Goal: Information Seeking & Learning: Learn about a topic

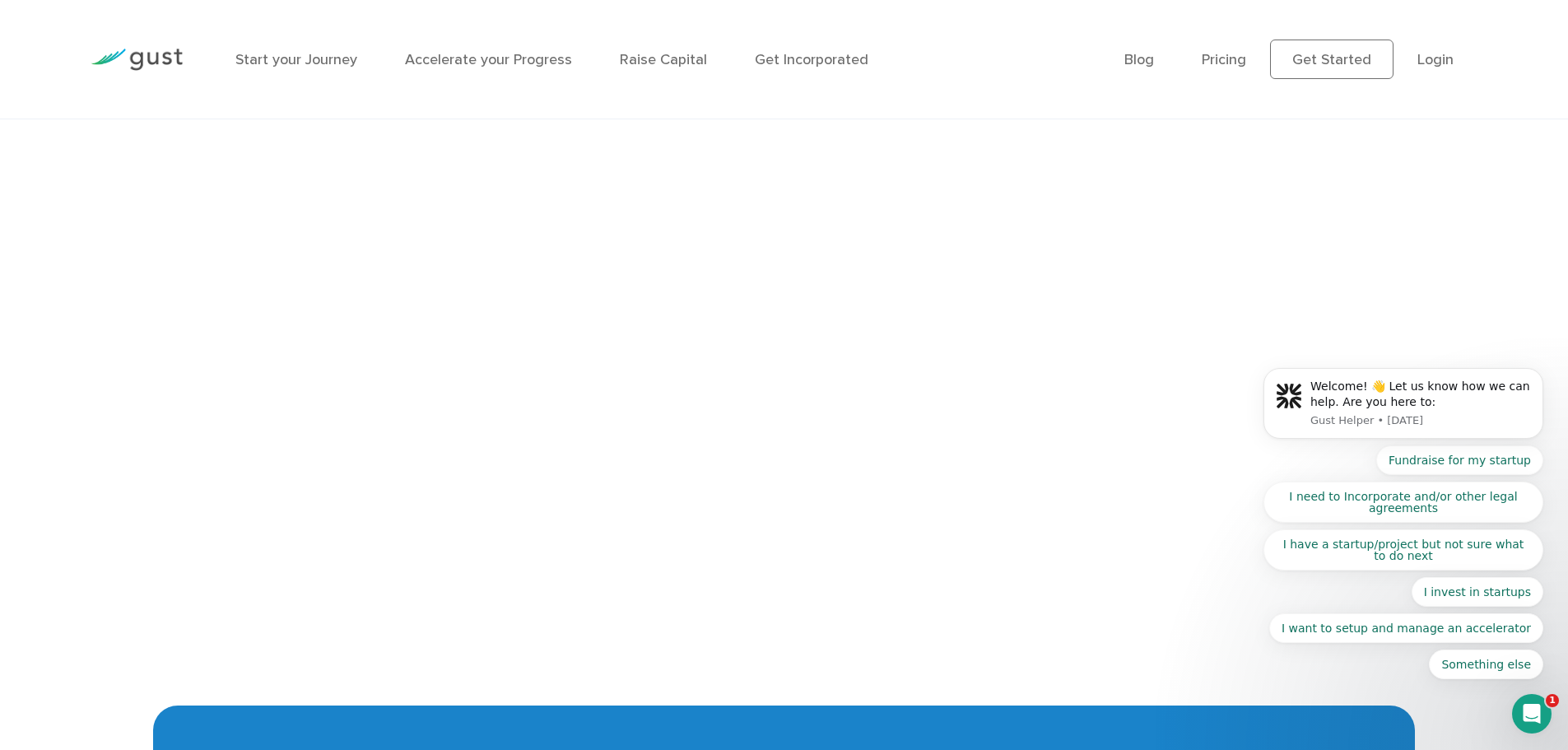
click at [1491, 278] on body "Welcome! 👋 Let us know how we can help. Are you here to: Gust Helper • [DATE] F…" at bounding box center [1404, 408] width 316 height 583
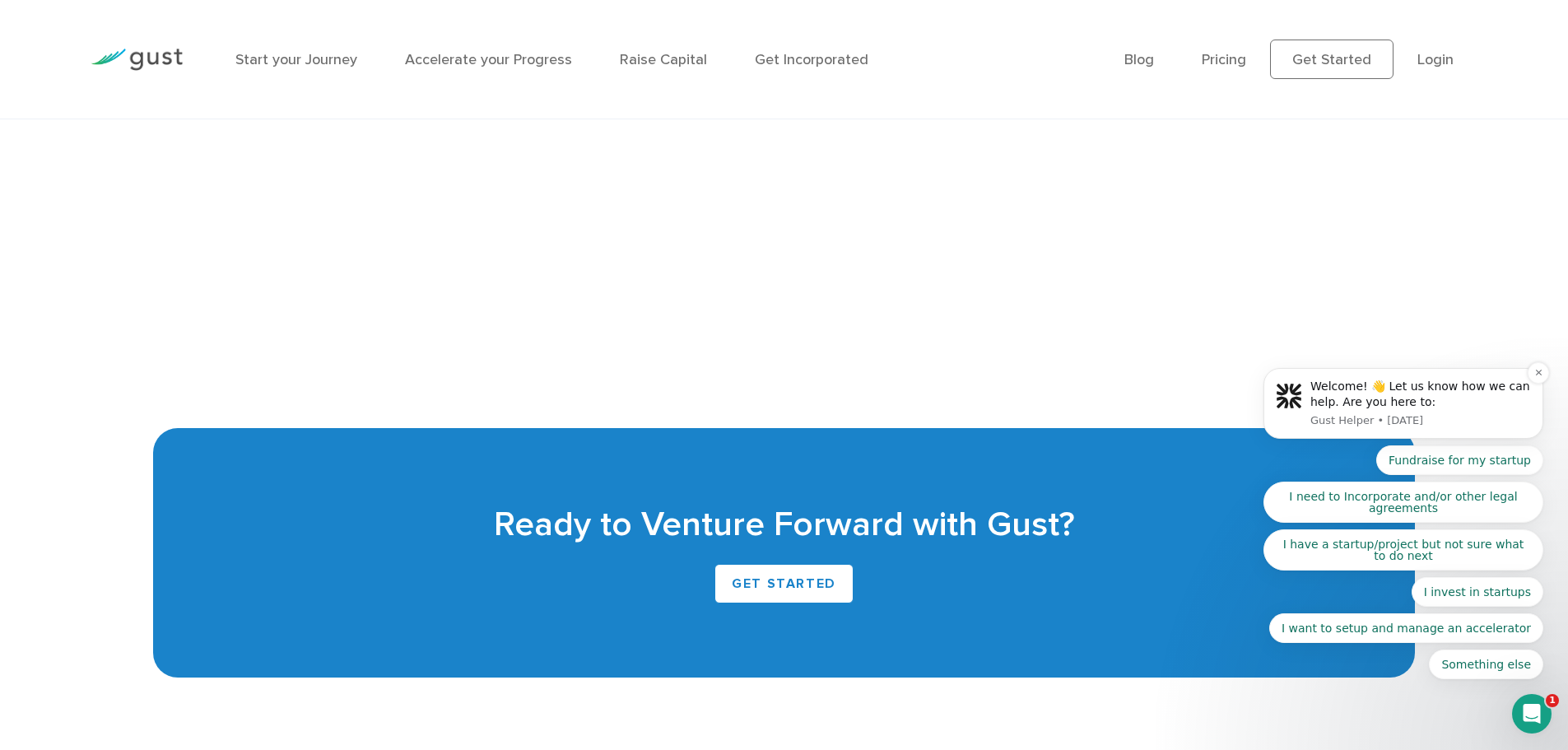
scroll to position [3902, 0]
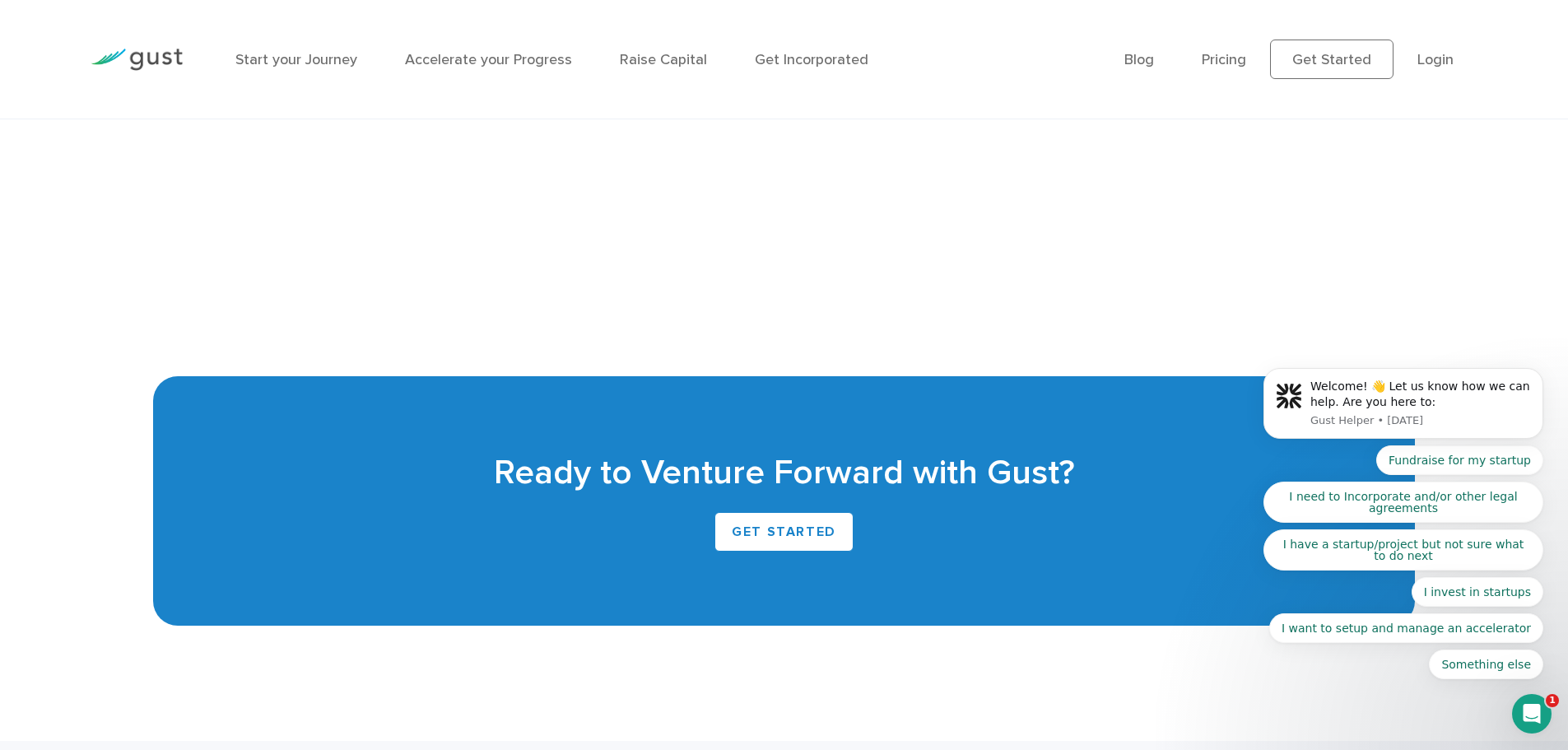
click at [1392, 235] on body "Welcome! 👋 Let us know how we can help. Are you here to: Gust Helper • [DATE] F…" at bounding box center [1404, 408] width 316 height 583
click at [1388, 232] on body "Welcome! 👋 Let us know how we can help. Are you here to: Gust Helper • [DATE] F…" at bounding box center [1404, 408] width 316 height 583
click at [1378, 226] on body "Welcome! 👋 Let us know how we can help. Are you here to: Gust Helper • [DATE] F…" at bounding box center [1404, 408] width 316 height 583
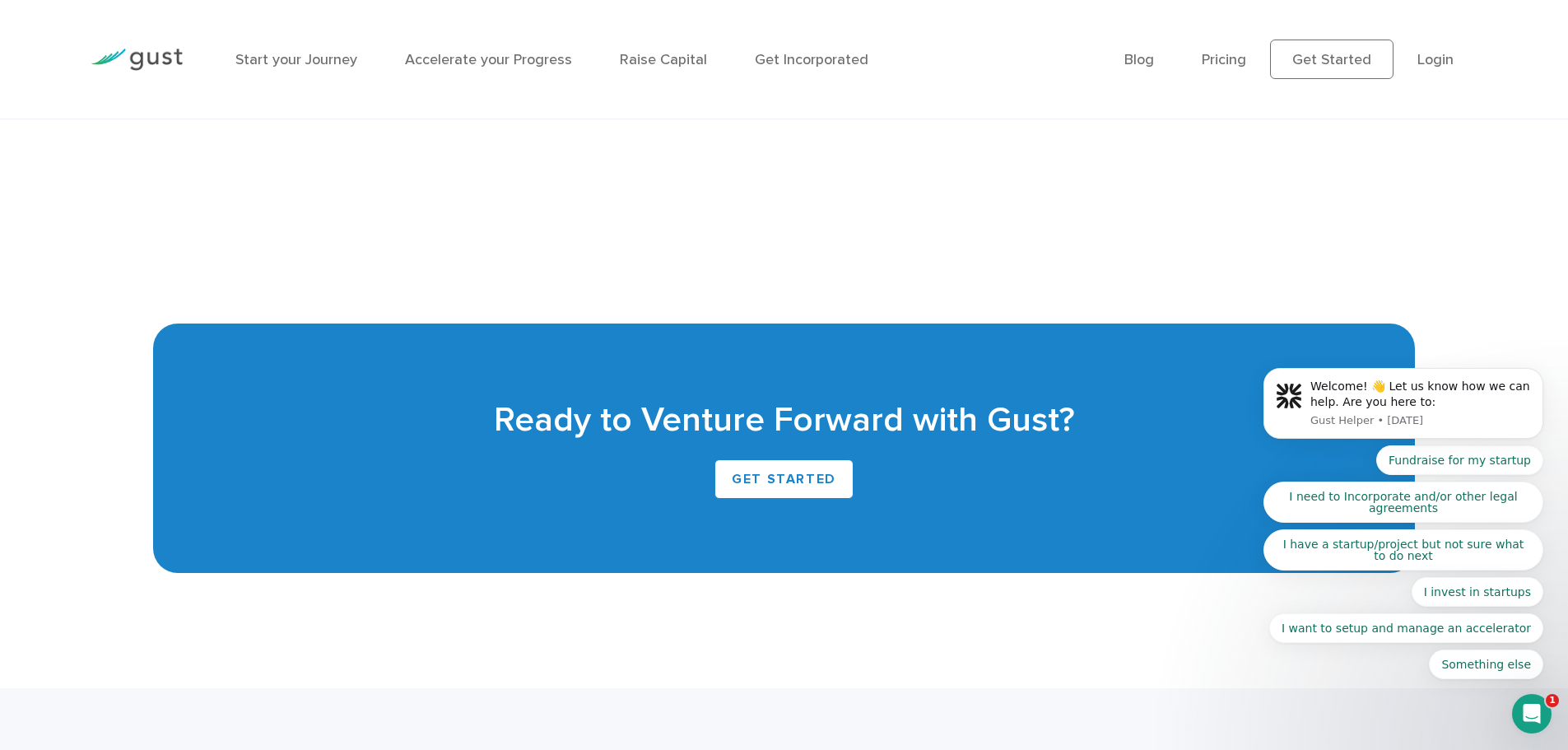
scroll to position [3984, 0]
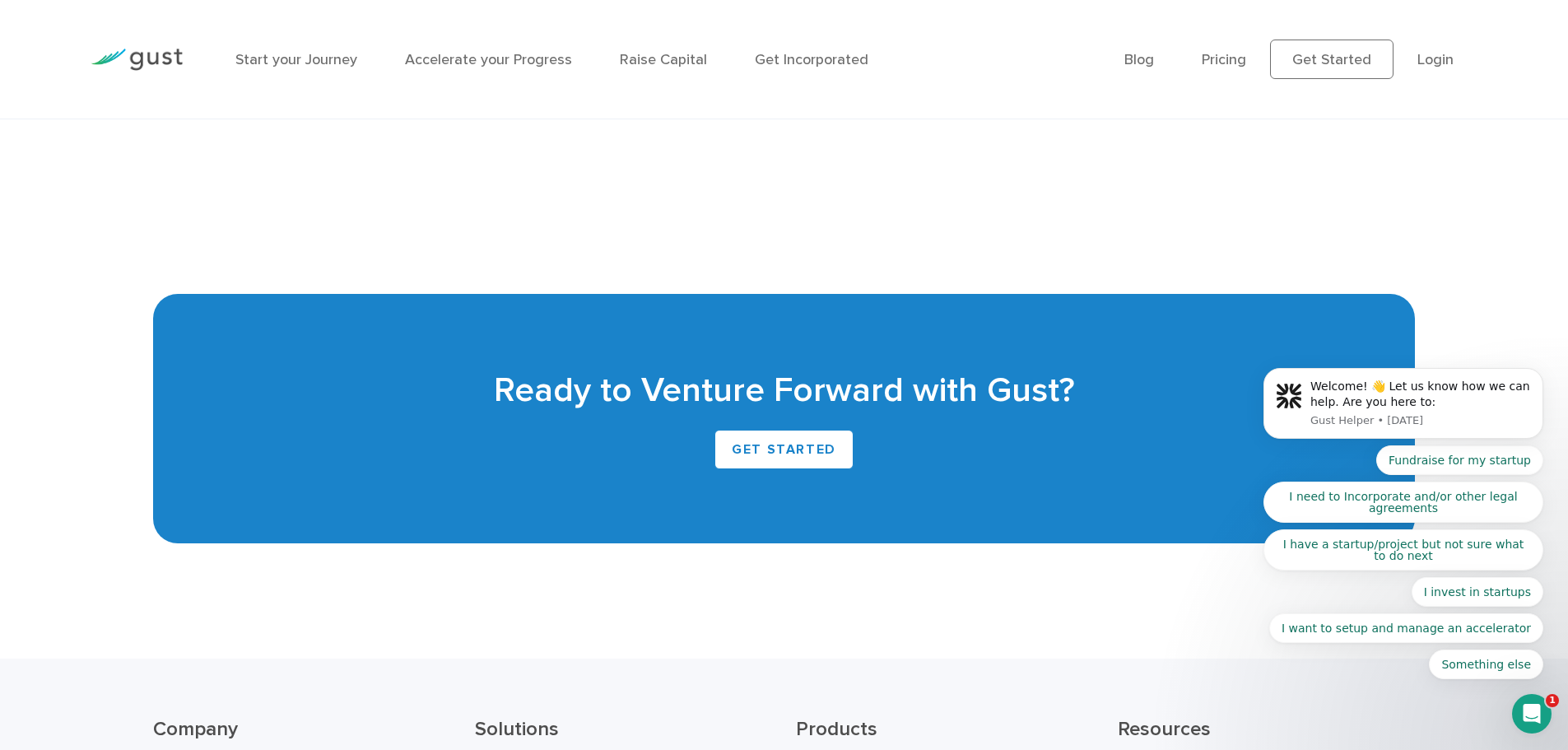
click at [1330, 163] on body "Welcome! 👋 Let us know how we can help. Are you here to: Gust Helper • [DATE] F…" at bounding box center [1404, 408] width 316 height 583
click at [1344, 149] on body "Welcome! 👋 Let us know how we can help. Are you here to: Gust Helper • [DATE] F…" at bounding box center [1404, 408] width 316 height 583
click at [1363, 181] on body "Welcome! 👋 Let us know how we can help. Are you here to: Gust Helper • [DATE] F…" at bounding box center [1404, 408] width 316 height 583
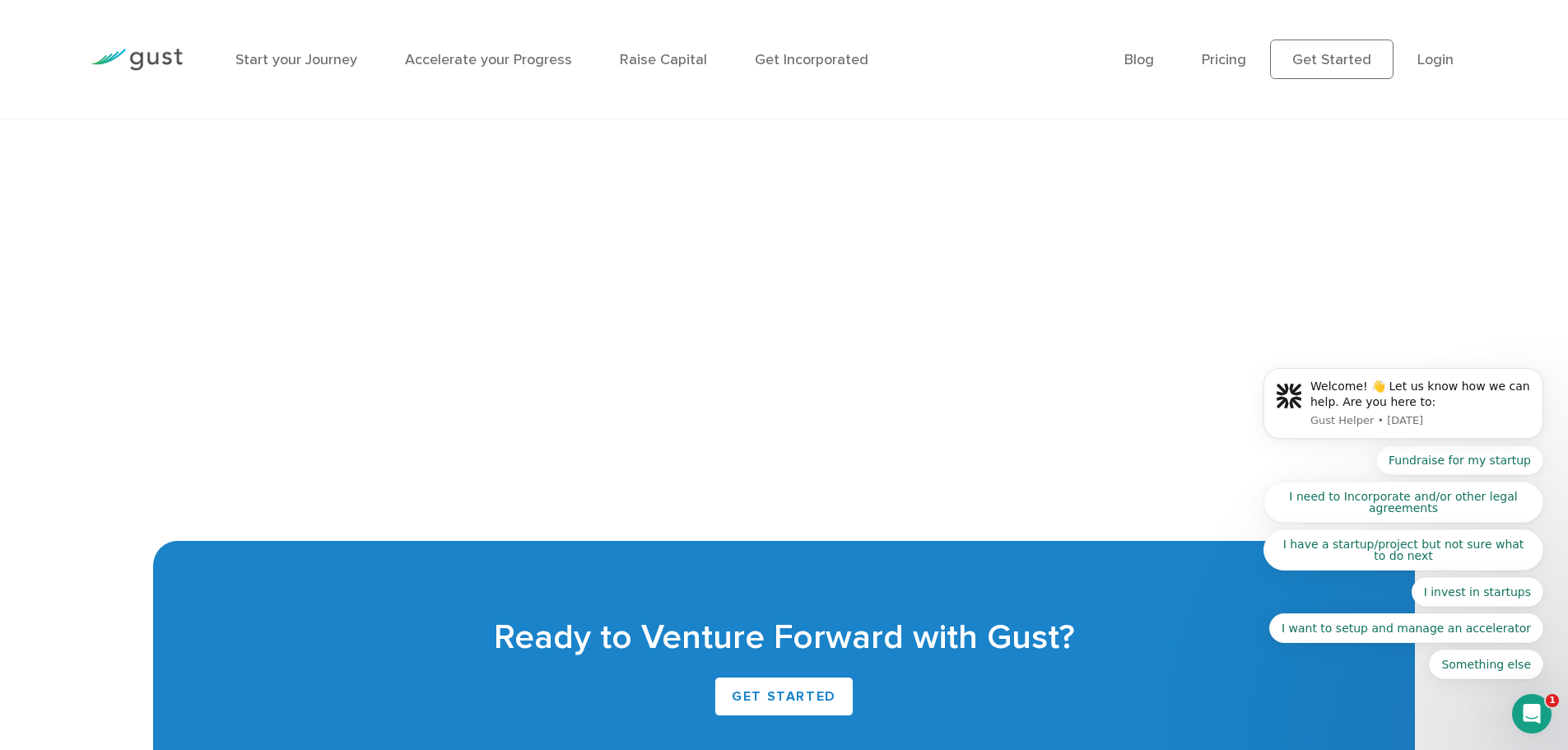
click at [1266, 202] on body "Welcome! 👋 Let us know how we can help. Are you here to: Gust Helper • [DATE] F…" at bounding box center [1404, 408] width 316 height 583
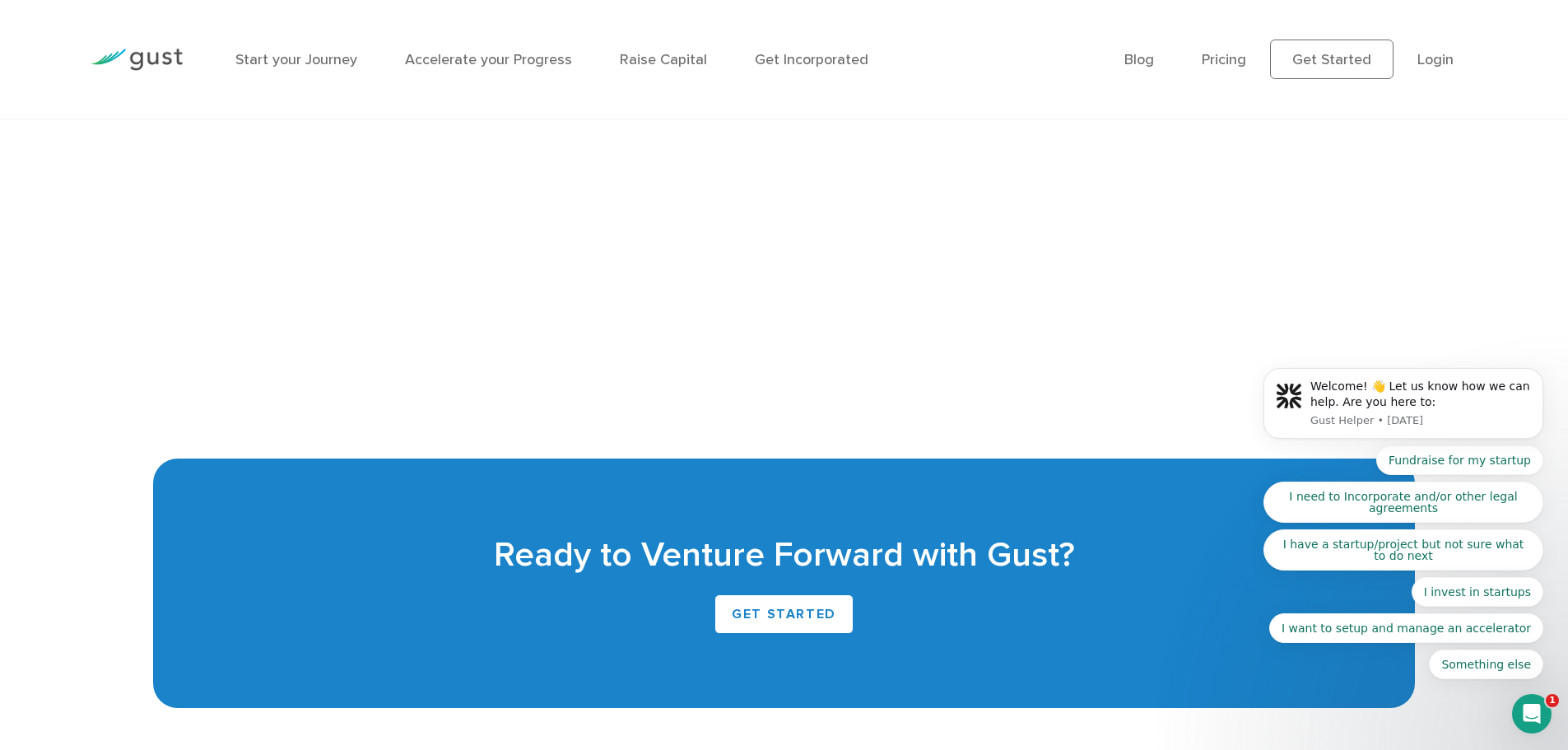
click at [1377, 310] on body "Welcome! 👋 Let us know how we can help. Are you here to: Gust Helper • [DATE] F…" at bounding box center [1404, 408] width 316 height 583
click at [1320, 212] on body "Welcome! 👋 Let us know how we can help. Are you here to: Gust Helper • [DATE] F…" at bounding box center [1404, 408] width 316 height 583
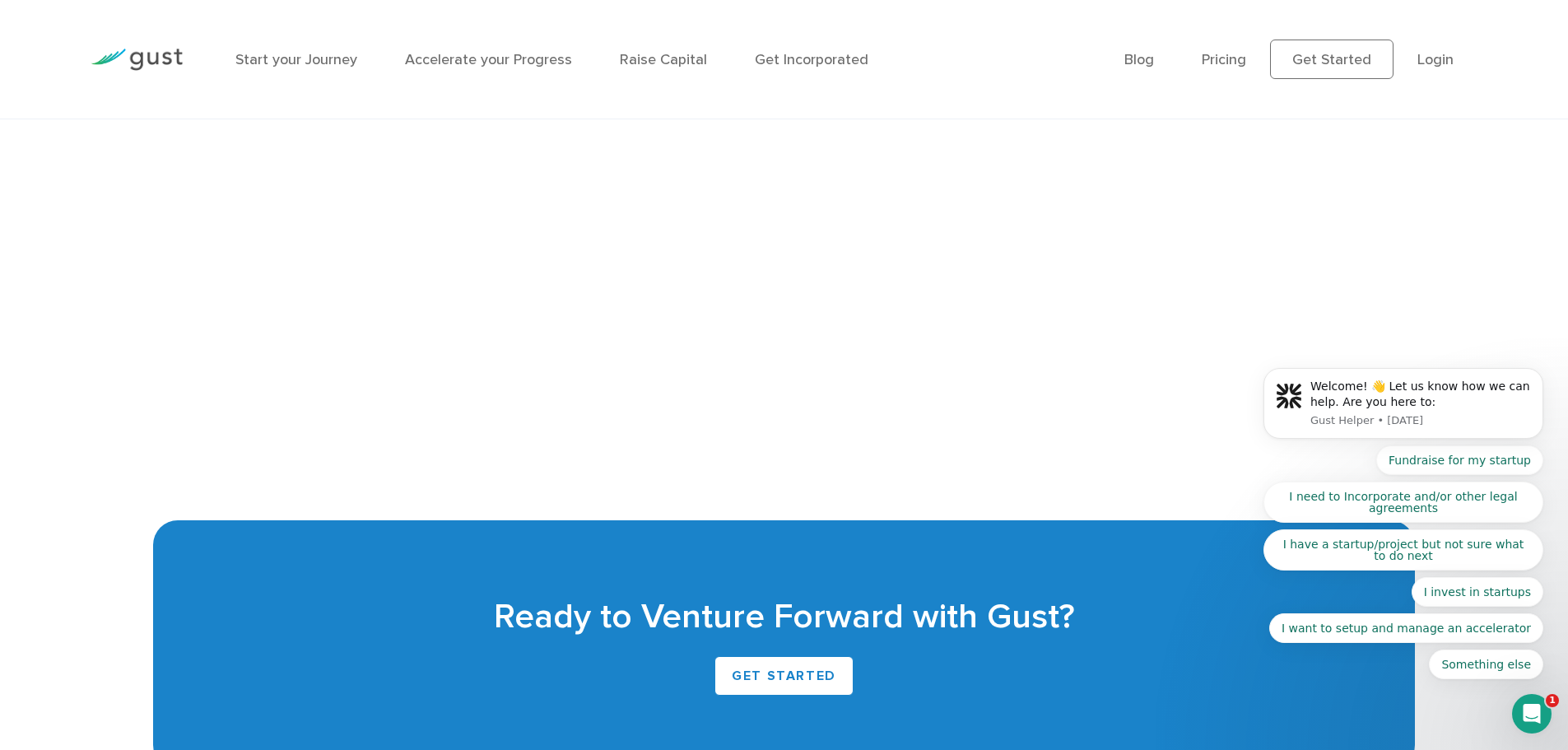
scroll to position [3655, 0]
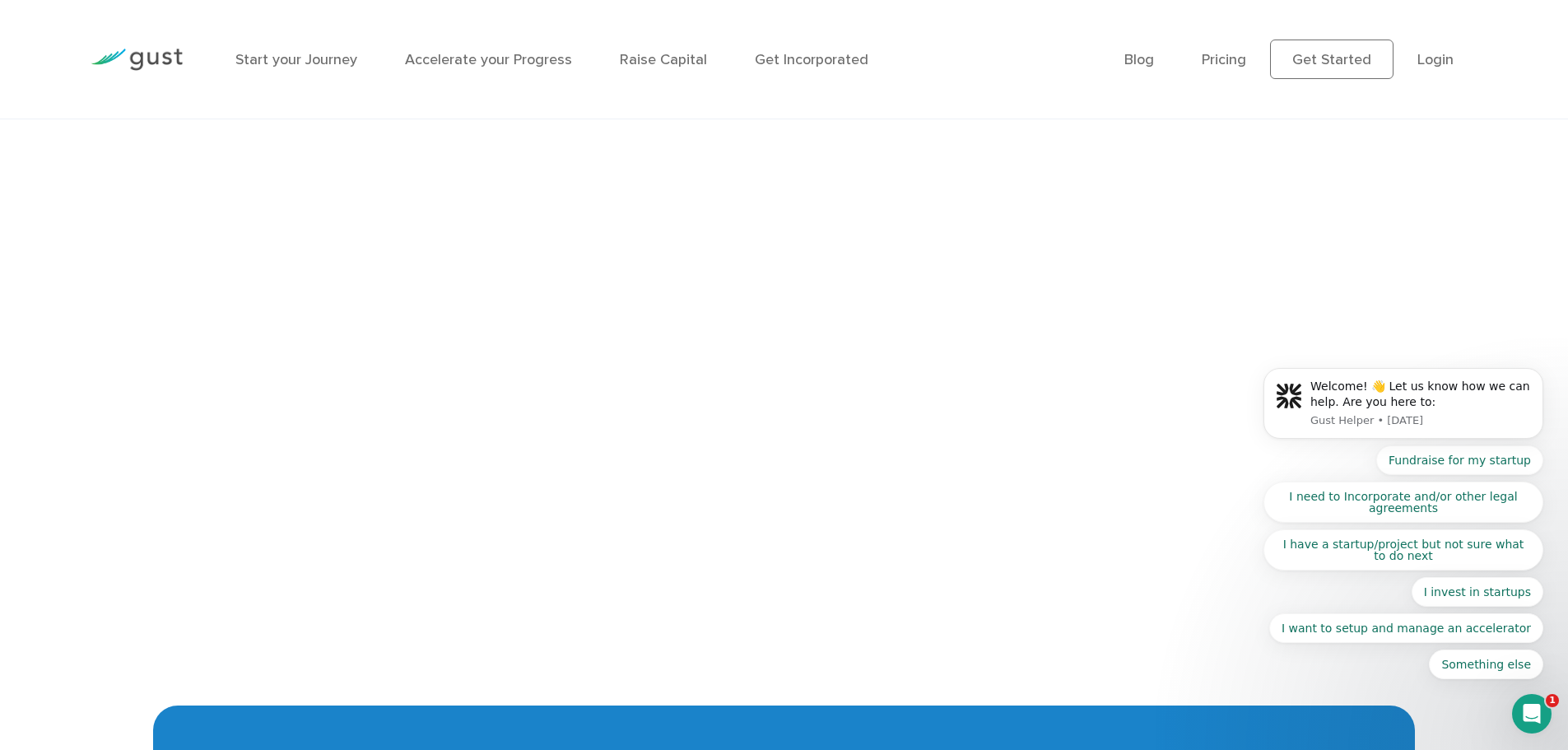
scroll to position [3822, 0]
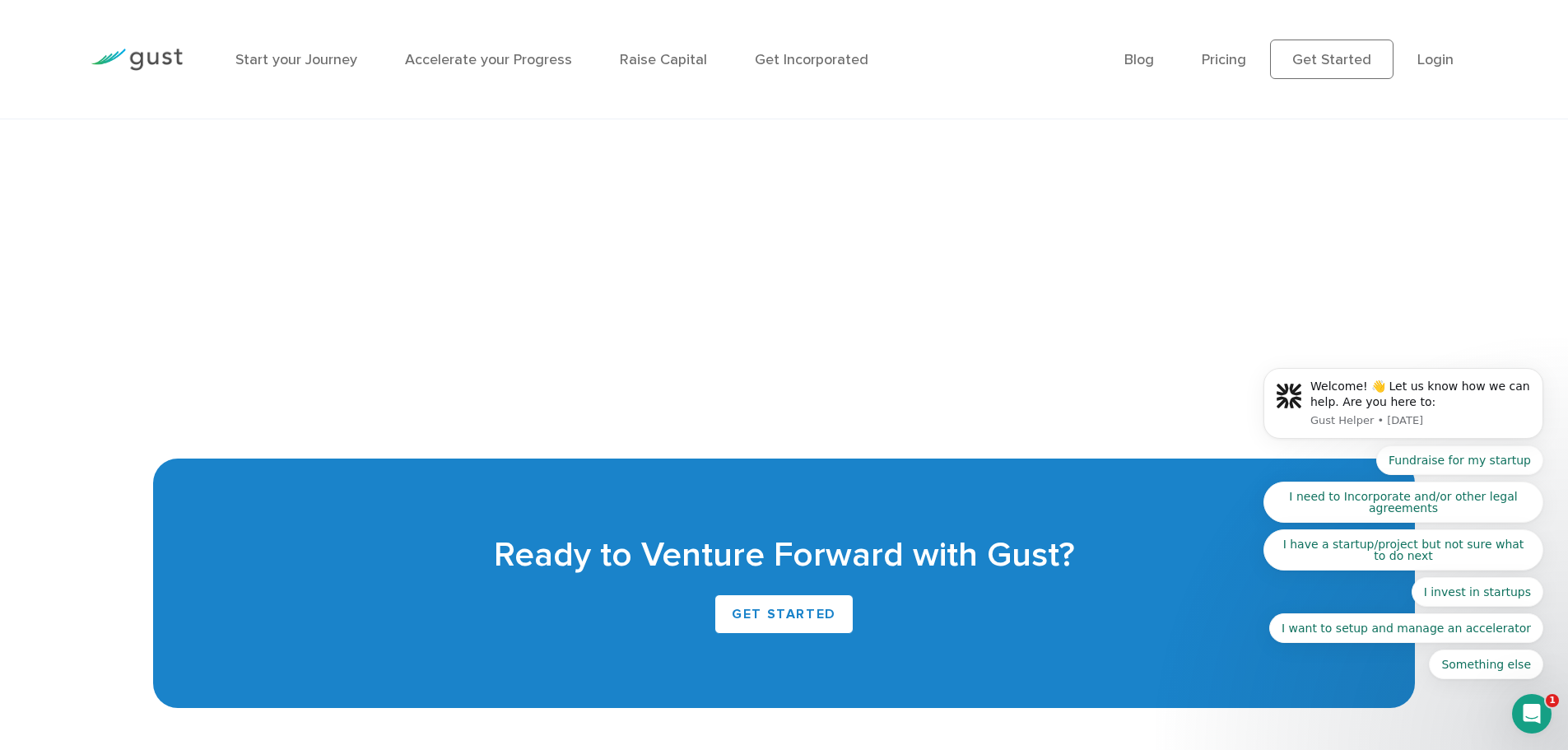
click at [1380, 310] on body "Welcome! 👋 Let us know how we can help. Are you here to: Gust Helper • [DATE] F…" at bounding box center [1404, 408] width 316 height 583
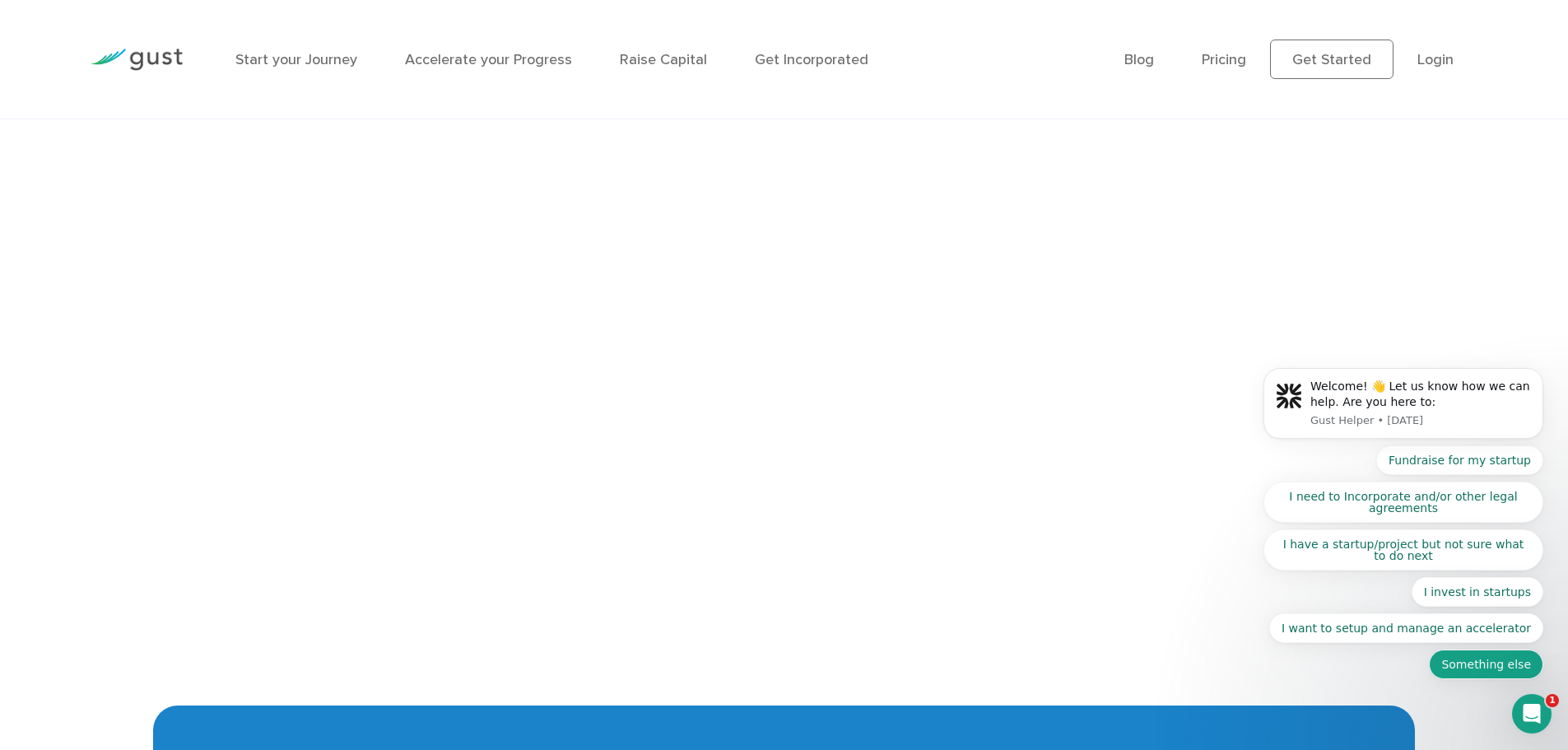
scroll to position [3986, 0]
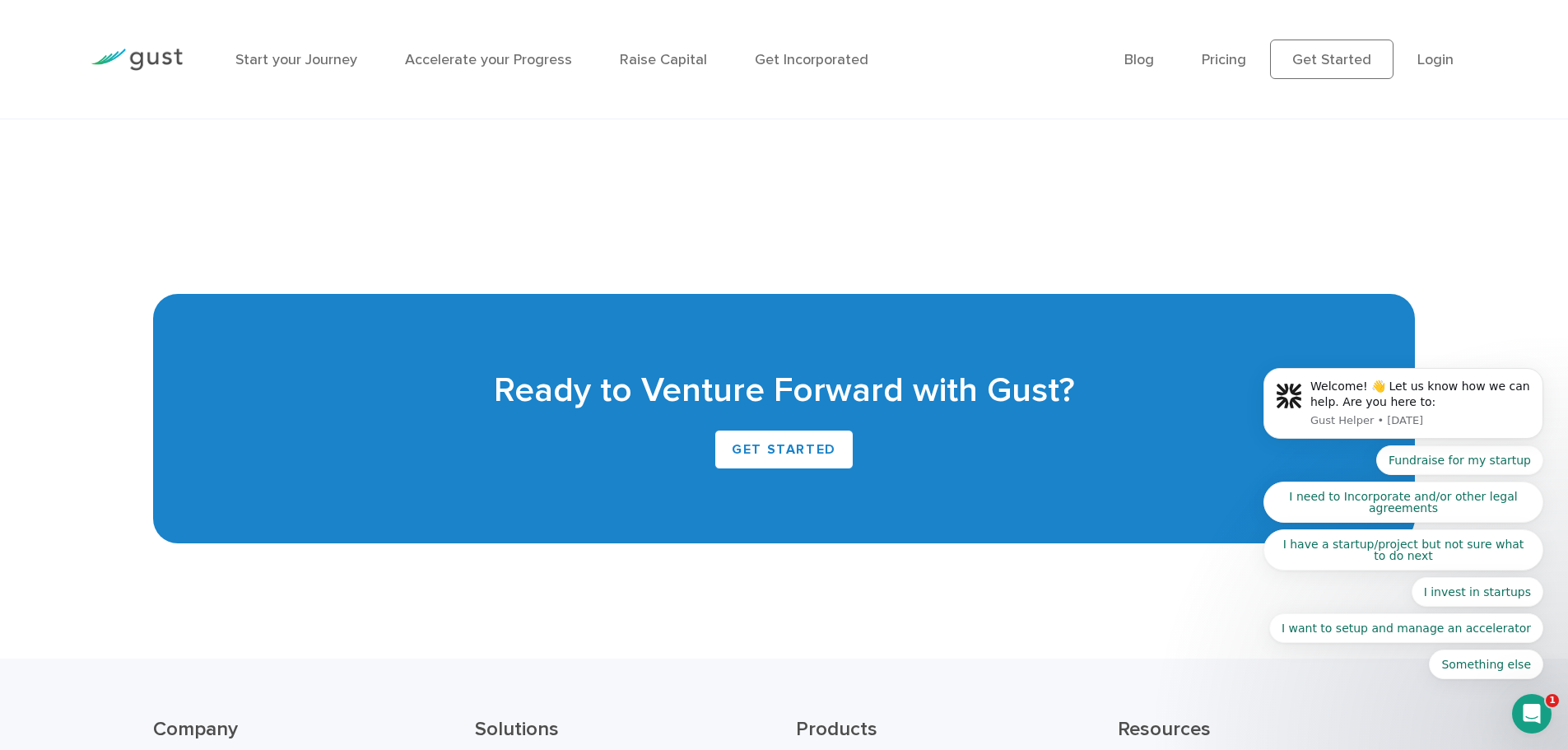
click at [1343, 148] on body "Welcome! 👋 Let us know how we can help. Are you here to: Gust Helper • [DATE] F…" at bounding box center [1404, 408] width 316 height 583
click at [1260, 154] on body "Welcome! 👋 Let us know how we can help. Are you here to: Gust Helper • [DATE] F…" at bounding box center [1404, 408] width 316 height 583
click at [1393, 150] on body "Welcome! 👋 Let us know how we can help. Are you here to: Gust Helper • [DATE] F…" at bounding box center [1404, 408] width 316 height 583
click at [1386, 151] on body "Welcome! 👋 Let us know how we can help. Are you here to: Gust Helper • [DATE] F…" at bounding box center [1404, 408] width 316 height 583
click at [1385, 151] on body "Welcome! 👋 Let us know how we can help. Are you here to: Gust Helper • [DATE] F…" at bounding box center [1404, 408] width 316 height 583
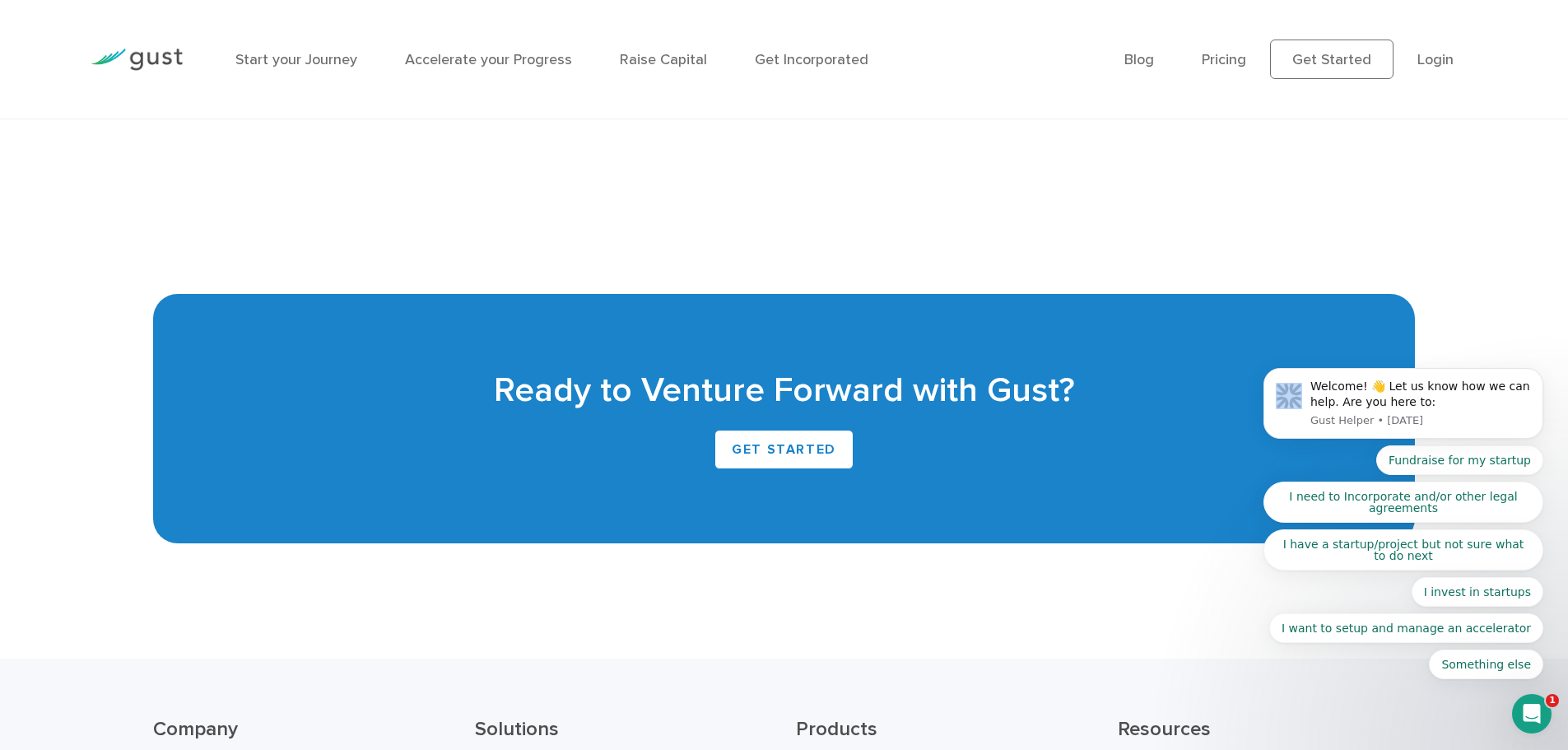
click at [1385, 151] on body "Welcome! 👋 Let us know how we can help. Are you here to: Gust Helper • [DATE] F…" at bounding box center [1404, 408] width 316 height 583
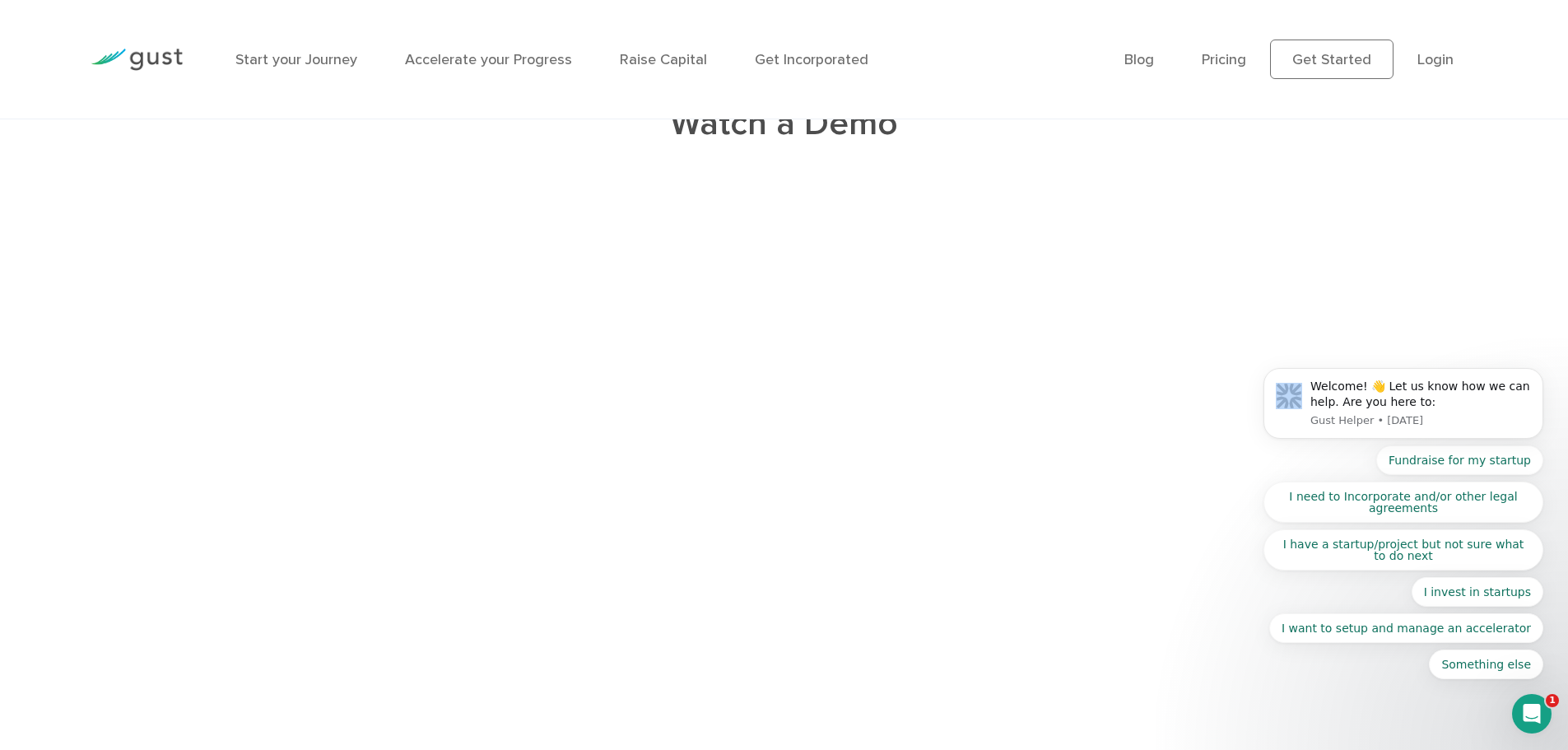
scroll to position [3492, 0]
click at [1385, 646] on div "Fundraise for my startup I need to Incorporate and/or other legal agreements I …" at bounding box center [1404, 562] width 280 height 234
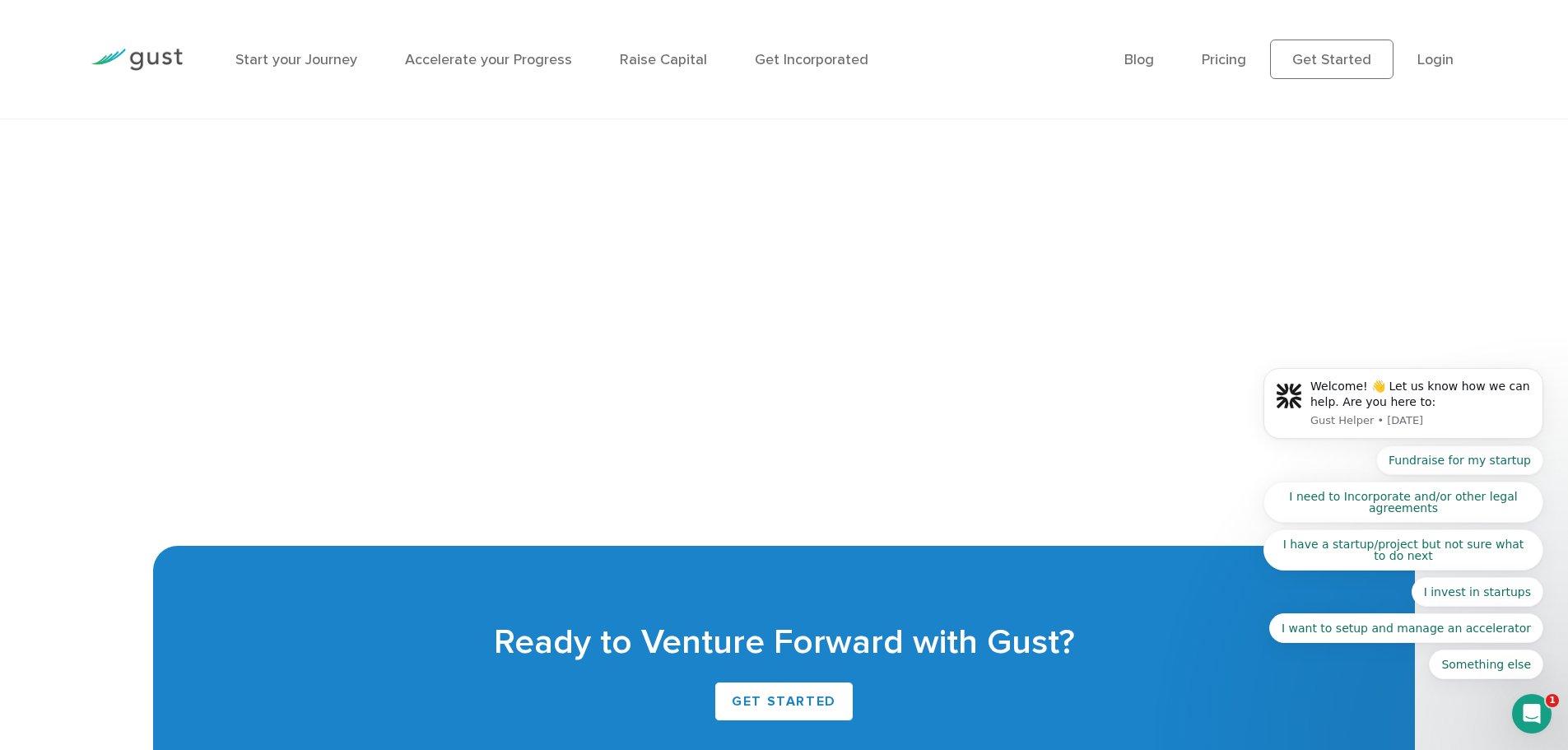
scroll to position [3739, 0]
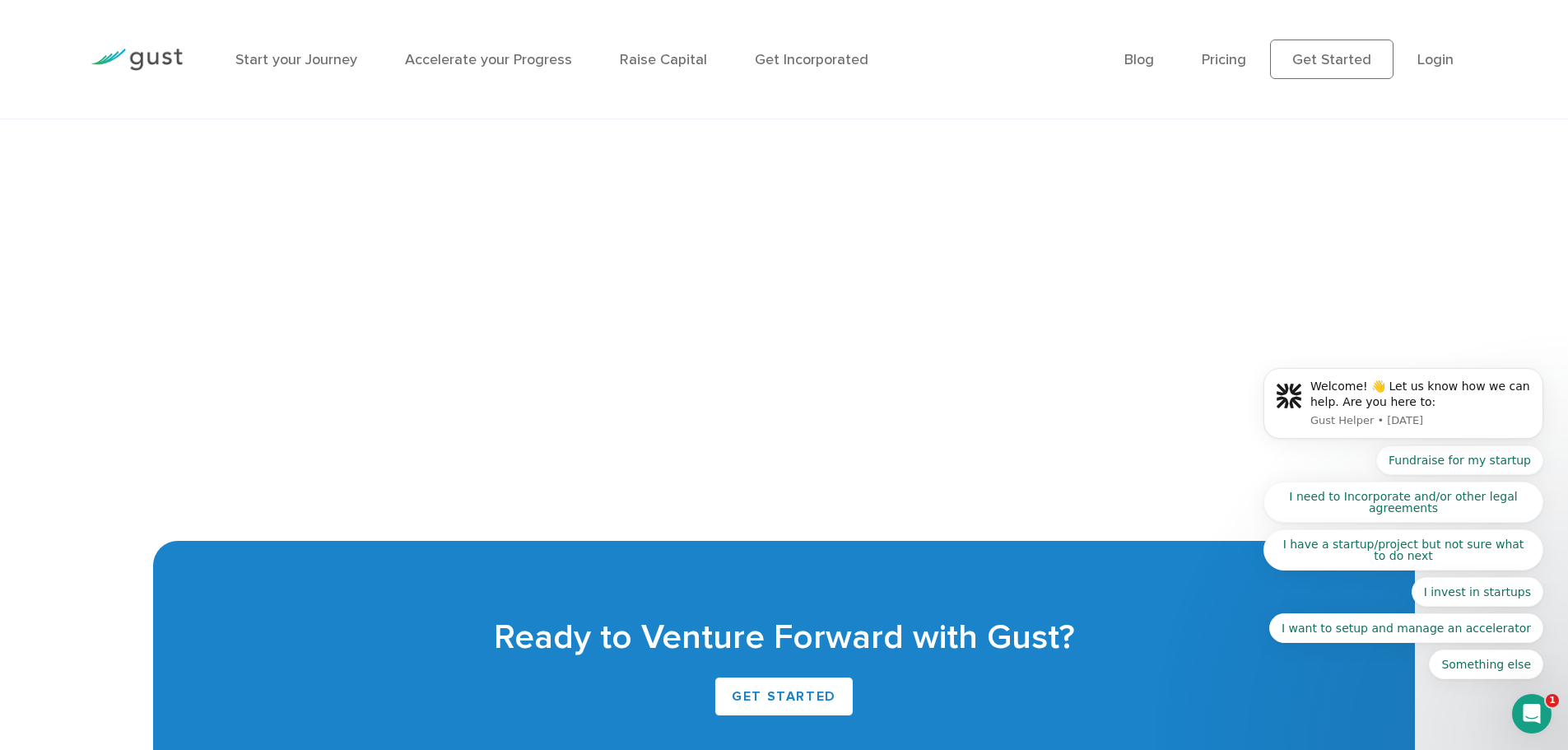
click at [1520, 712] on icon "Open Intercom Messenger" at bounding box center [1533, 714] width 27 height 27
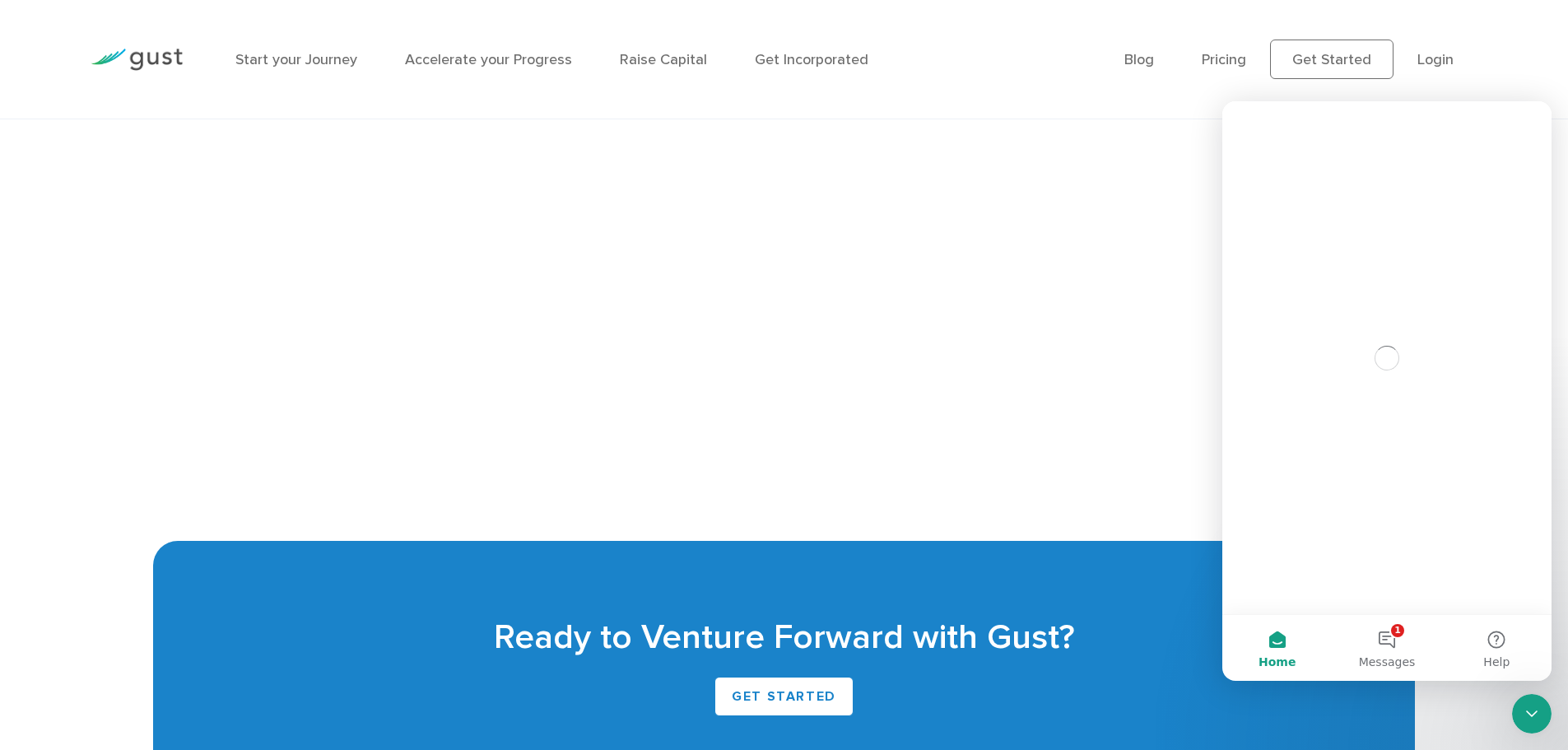
scroll to position [0, 0]
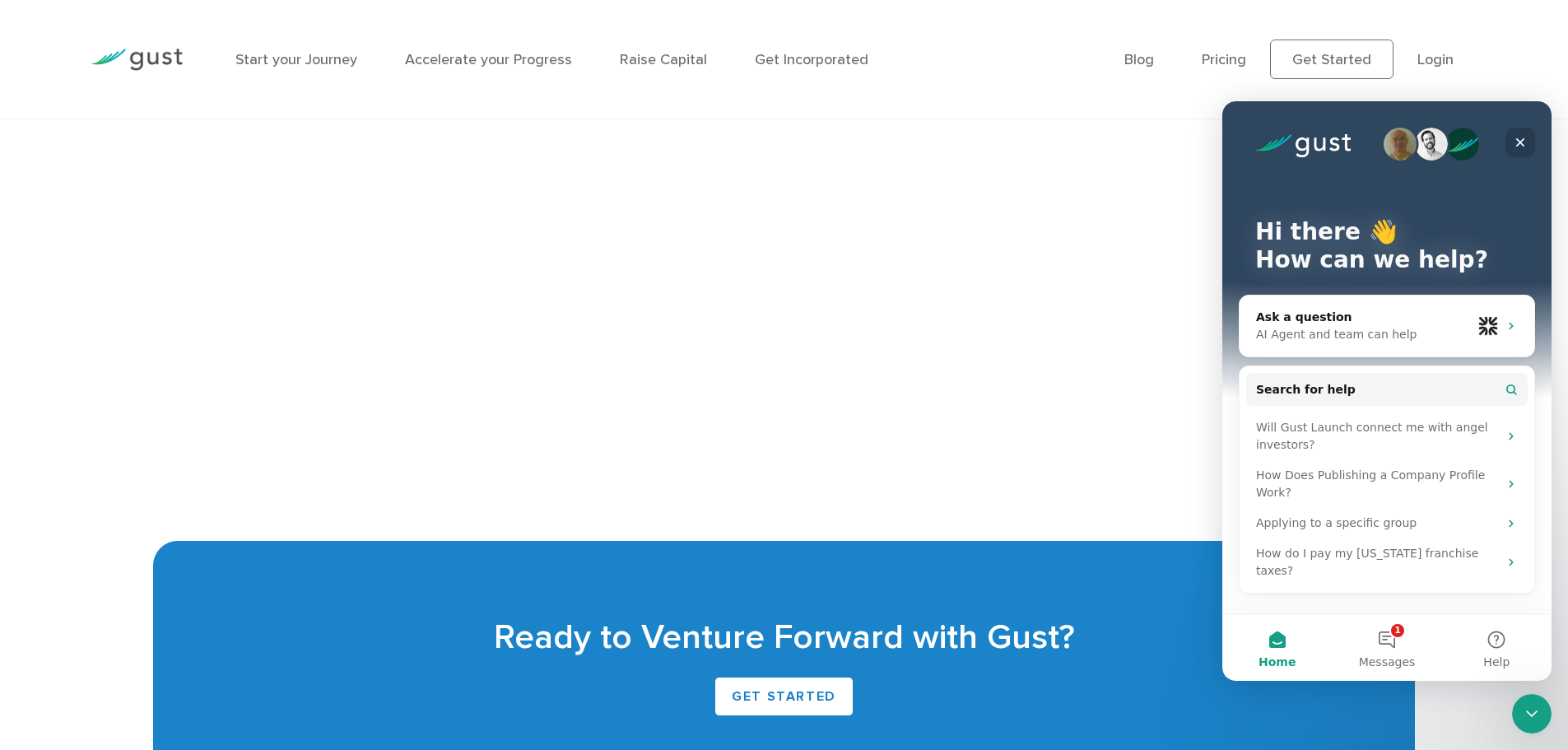
click at [1514, 138] on icon "Close" at bounding box center [1521, 143] width 13 height 13
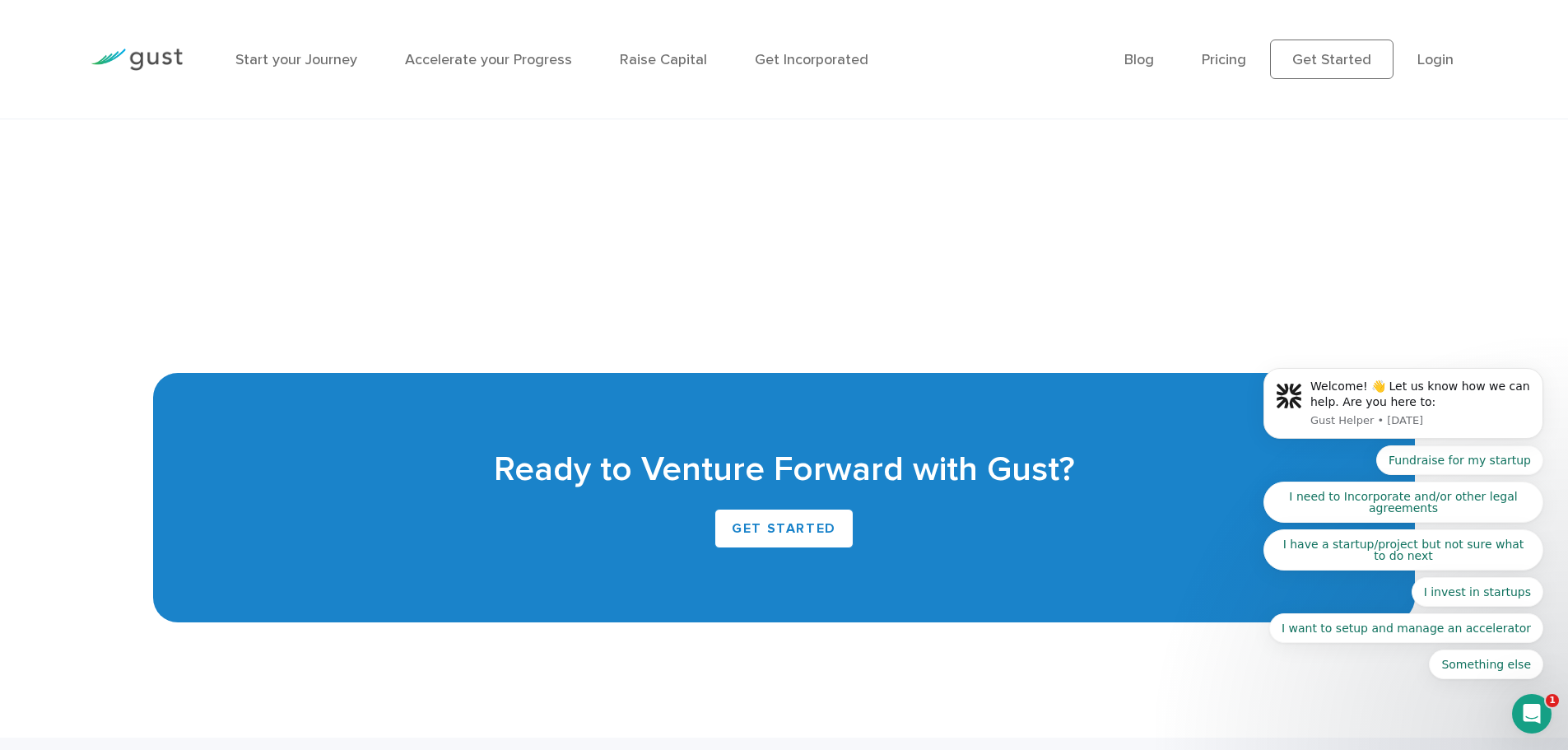
scroll to position [3986, 0]
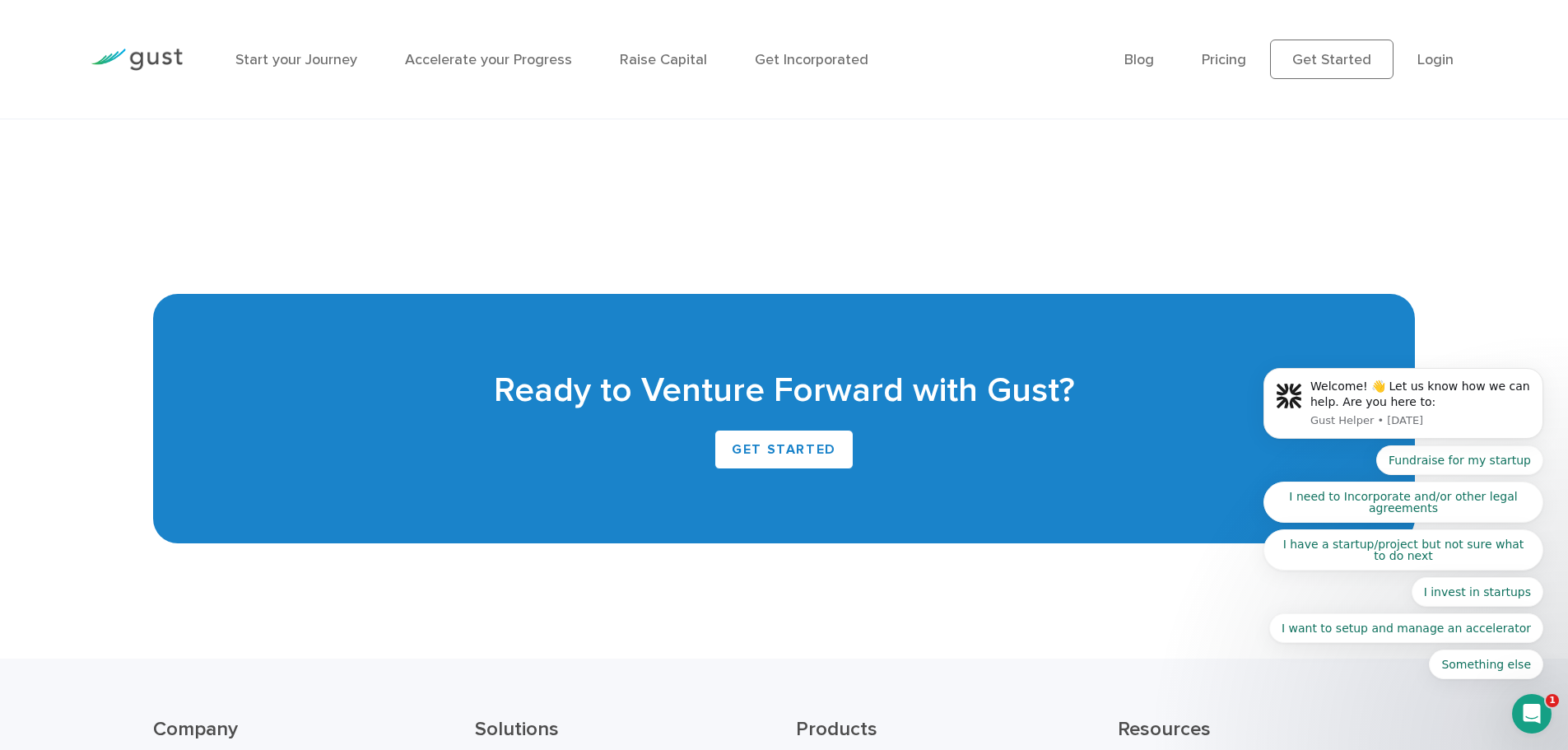
click at [1382, 150] on body "Welcome! 👋 Let us know how we can help. Are you here to: Gust Helper • [DATE] F…" at bounding box center [1404, 408] width 316 height 583
click at [1380, 149] on body "Welcome! 👋 Let us know how we can help. Are you here to: Gust Helper • [DATE] F…" at bounding box center [1404, 408] width 316 height 583
click at [1382, 149] on body "Welcome! 👋 Let us know how we can help. Are you here to: Gust Helper • [DATE] F…" at bounding box center [1404, 408] width 316 height 583
click at [1385, 150] on body "Welcome! 👋 Let us know how we can help. Are you here to: Gust Helper • [DATE] F…" at bounding box center [1404, 408] width 316 height 583
click at [1386, 151] on body "Welcome! 👋 Let us know how we can help. Are you here to: Gust Helper • [DATE] F…" at bounding box center [1404, 408] width 316 height 583
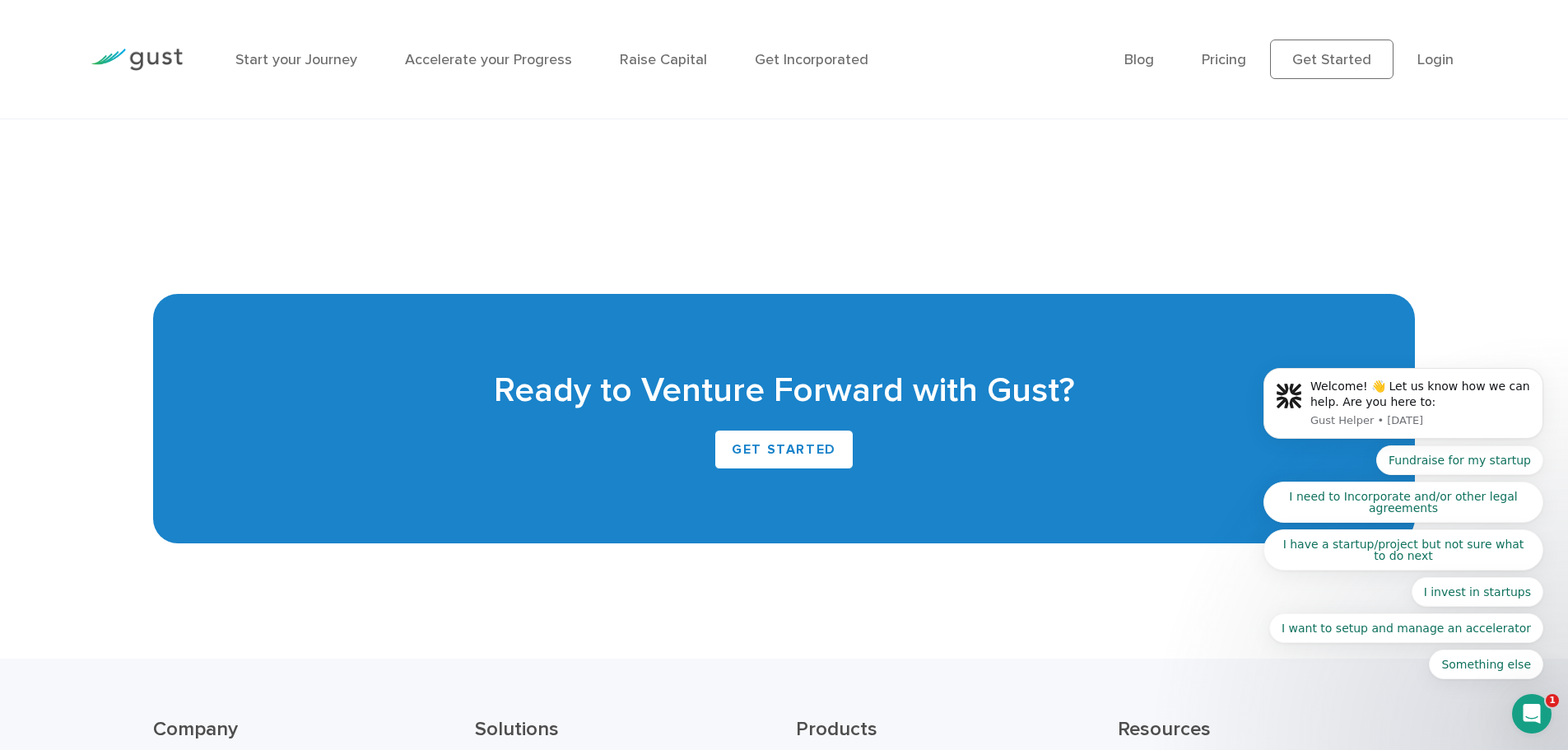
click at [1392, 154] on body "Welcome! 👋 Let us know how we can help. Are you here to: Gust Helper • [DATE] F…" at bounding box center [1404, 408] width 316 height 583
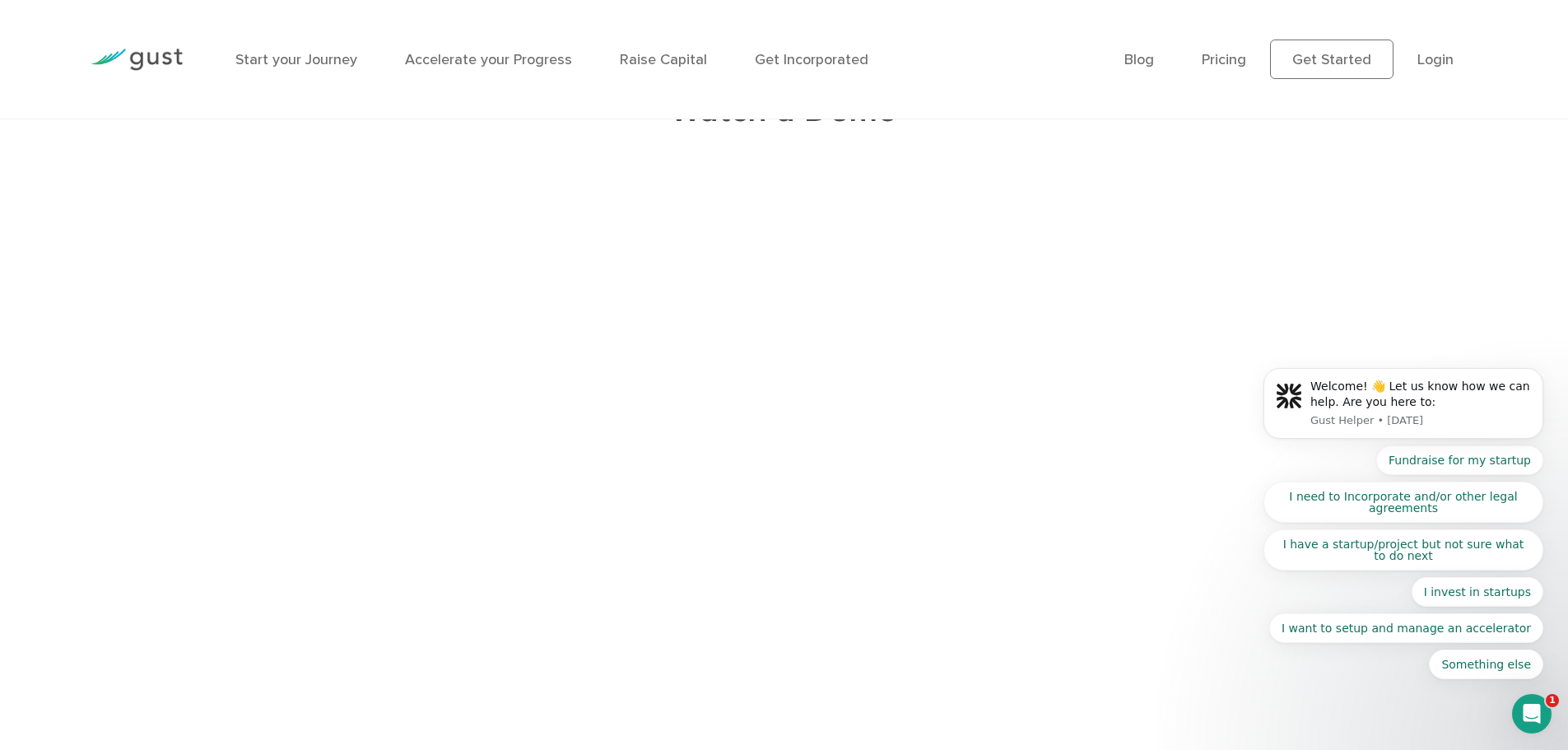
scroll to position [3657, 0]
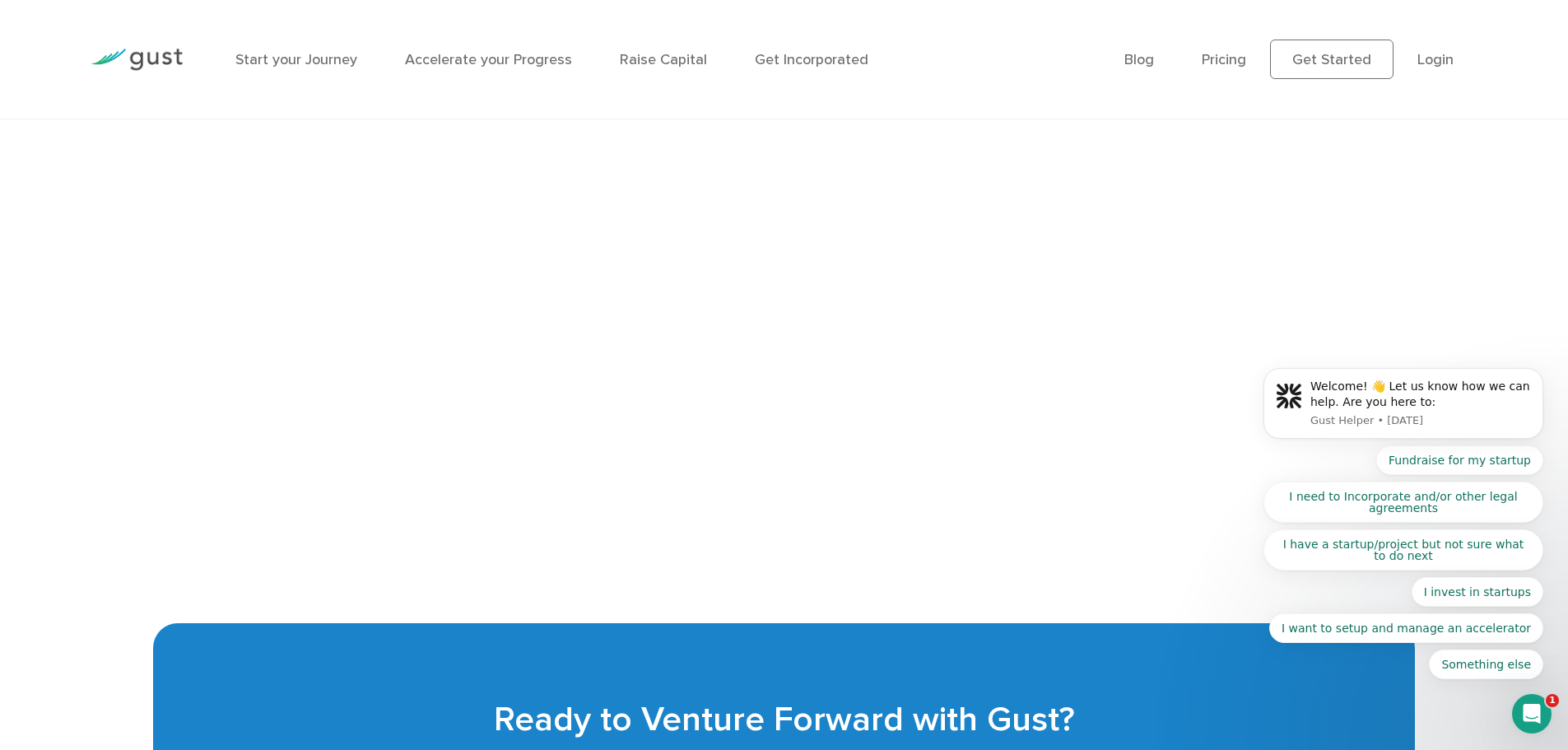
click at [1253, 475] on body "Welcome! 👋 Let us know how we can help. Are you here to: Gust Helper • [DATE] F…" at bounding box center [1404, 408] width 316 height 583
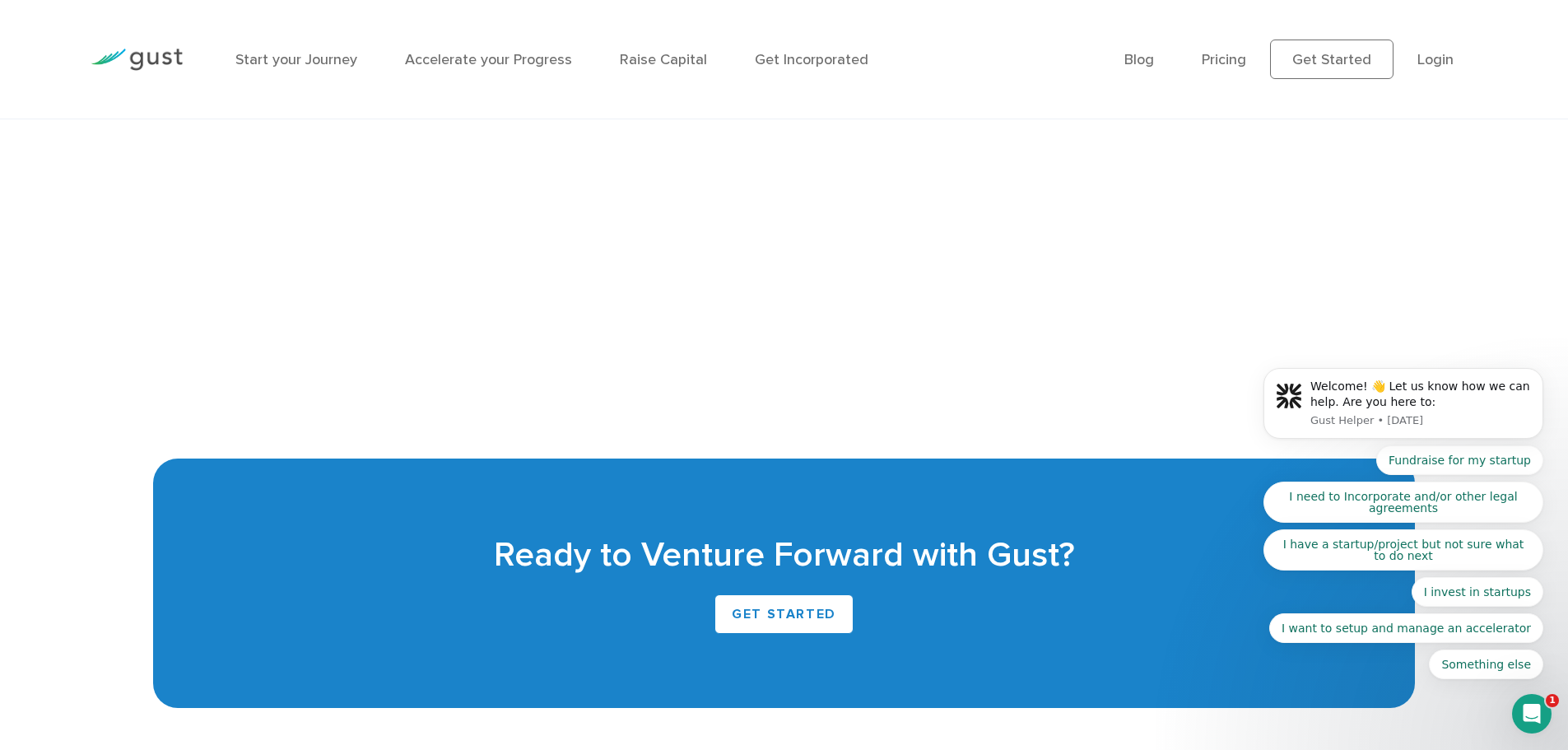
click at [1334, 311] on body "Welcome! 👋 Let us know how we can help. Are you here to: Gust Helper • [DATE] F…" at bounding box center [1404, 408] width 316 height 583
click at [1257, 313] on body "Welcome! 👋 Let us know how we can help. Are you here to: Gust Helper • [DATE] F…" at bounding box center [1404, 408] width 316 height 583
click at [1299, 313] on body "Welcome! 👋 Let us know how we can help. Are you here to: Gust Helper • [DATE] F…" at bounding box center [1404, 408] width 316 height 583
click at [1400, 312] on body "Welcome! 👋 Let us know how we can help. Are you here to: Gust Helper • [DATE] F…" at bounding box center [1404, 408] width 316 height 583
click at [1378, 306] on body "Welcome! 👋 Let us know how we can help. Are you here to: Gust Helper • [DATE] F…" at bounding box center [1404, 408] width 316 height 583
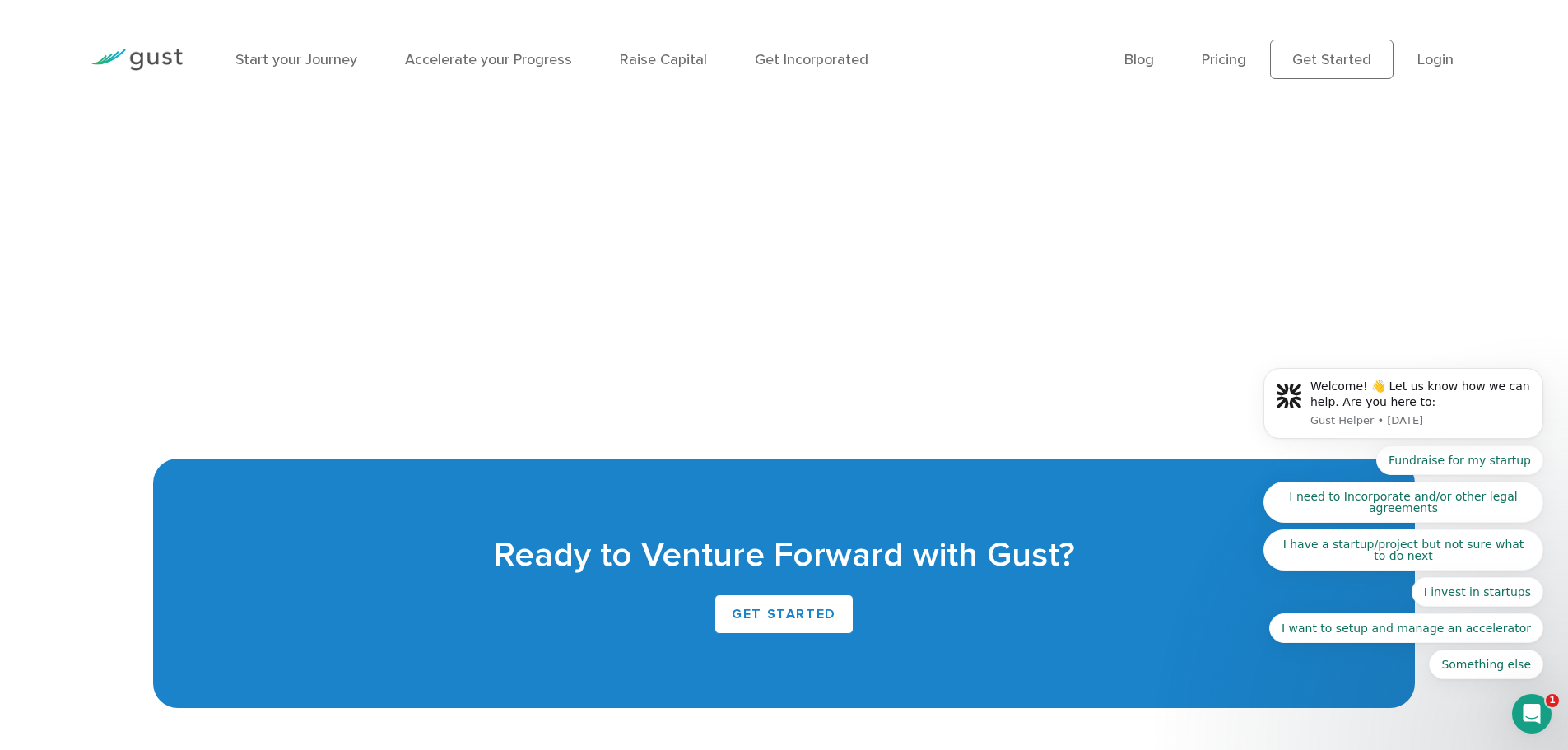
click at [1397, 271] on body "Welcome! 👋 Let us know how we can help. Are you here to: Gust Helper • [DATE] F…" at bounding box center [1404, 408] width 316 height 583
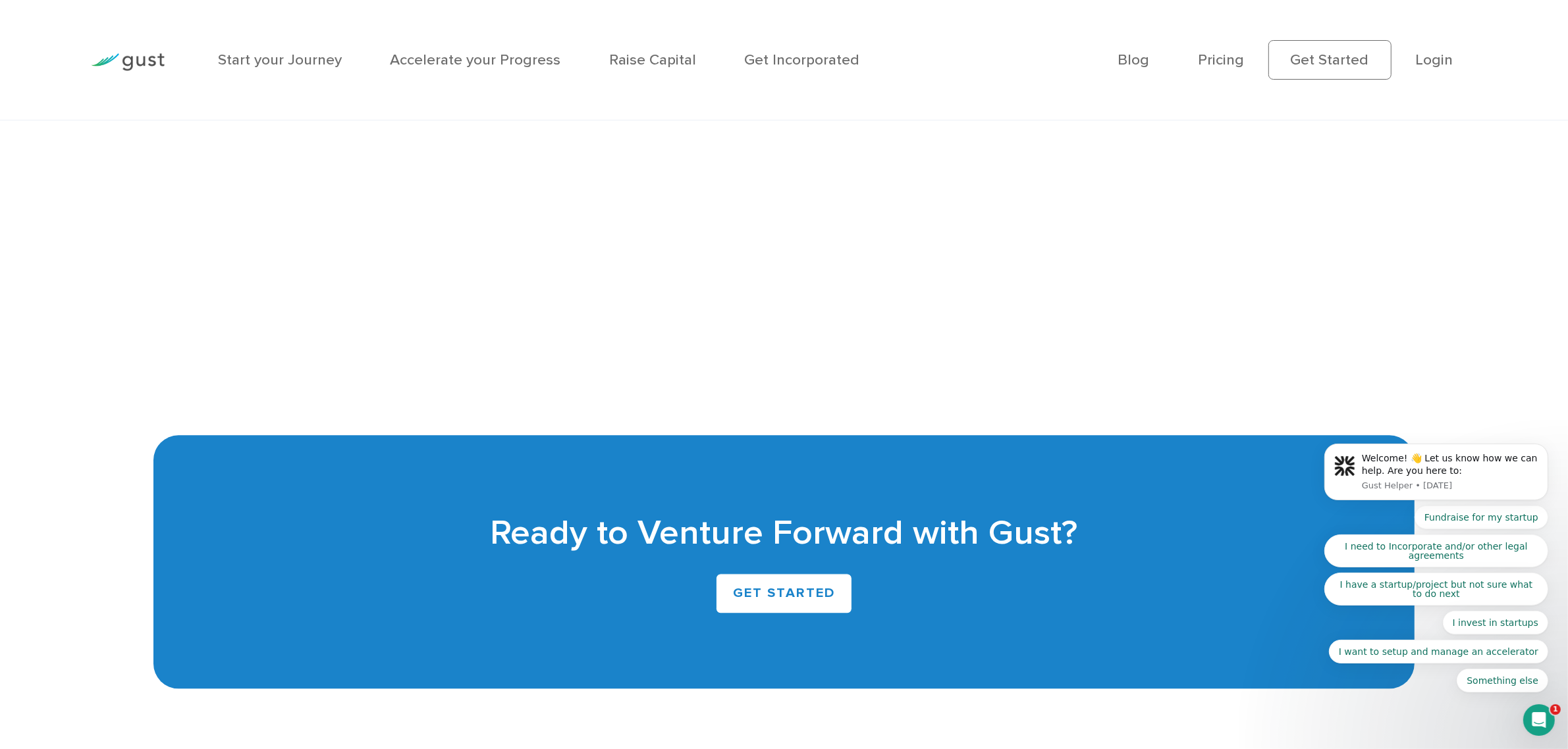
scroll to position [3567, 0]
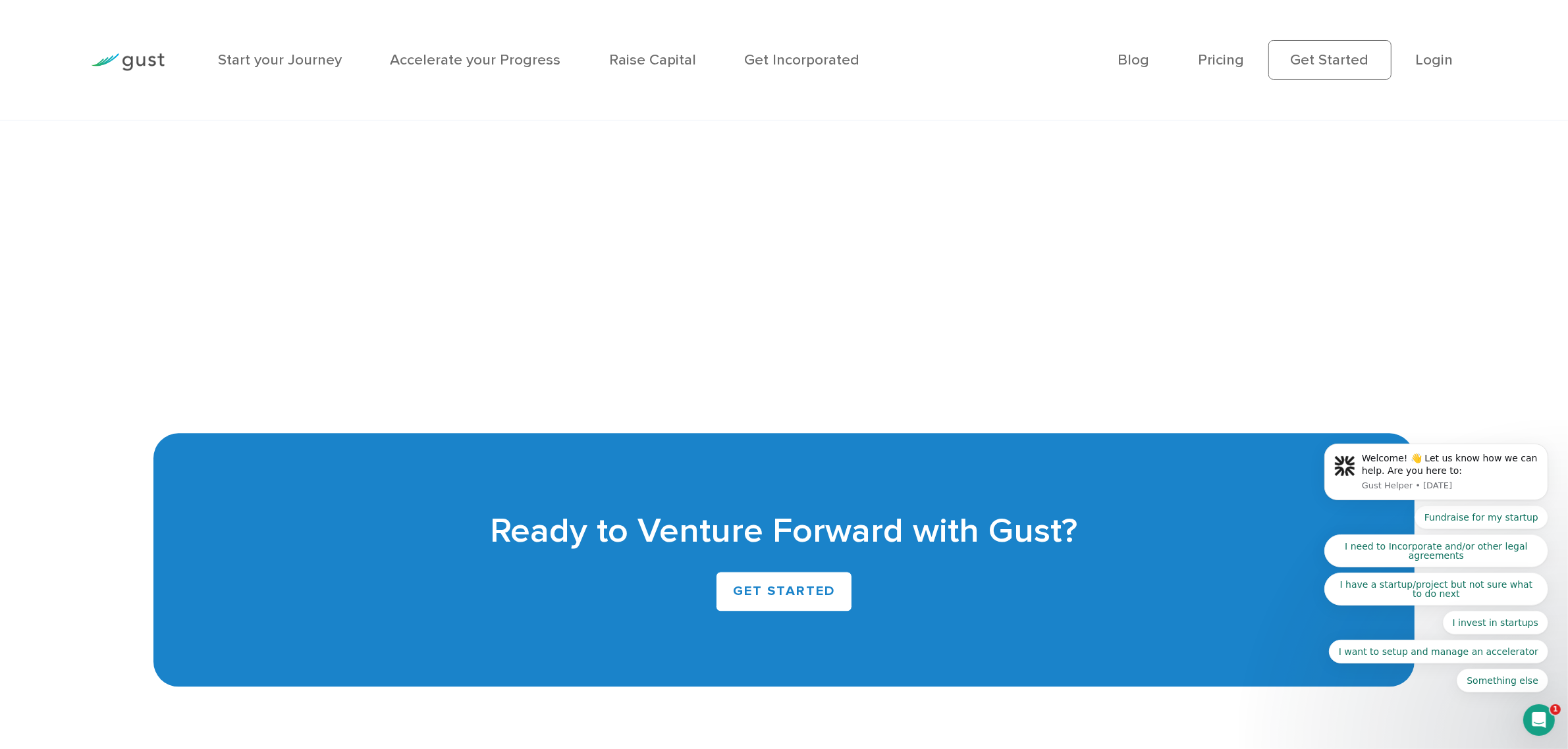
click at [1253, 310] on body "Welcome! 👋 Let us know how we can help. Are you here to: Gust Helper • [DATE] F…" at bounding box center [1435, 472] width 253 height 471
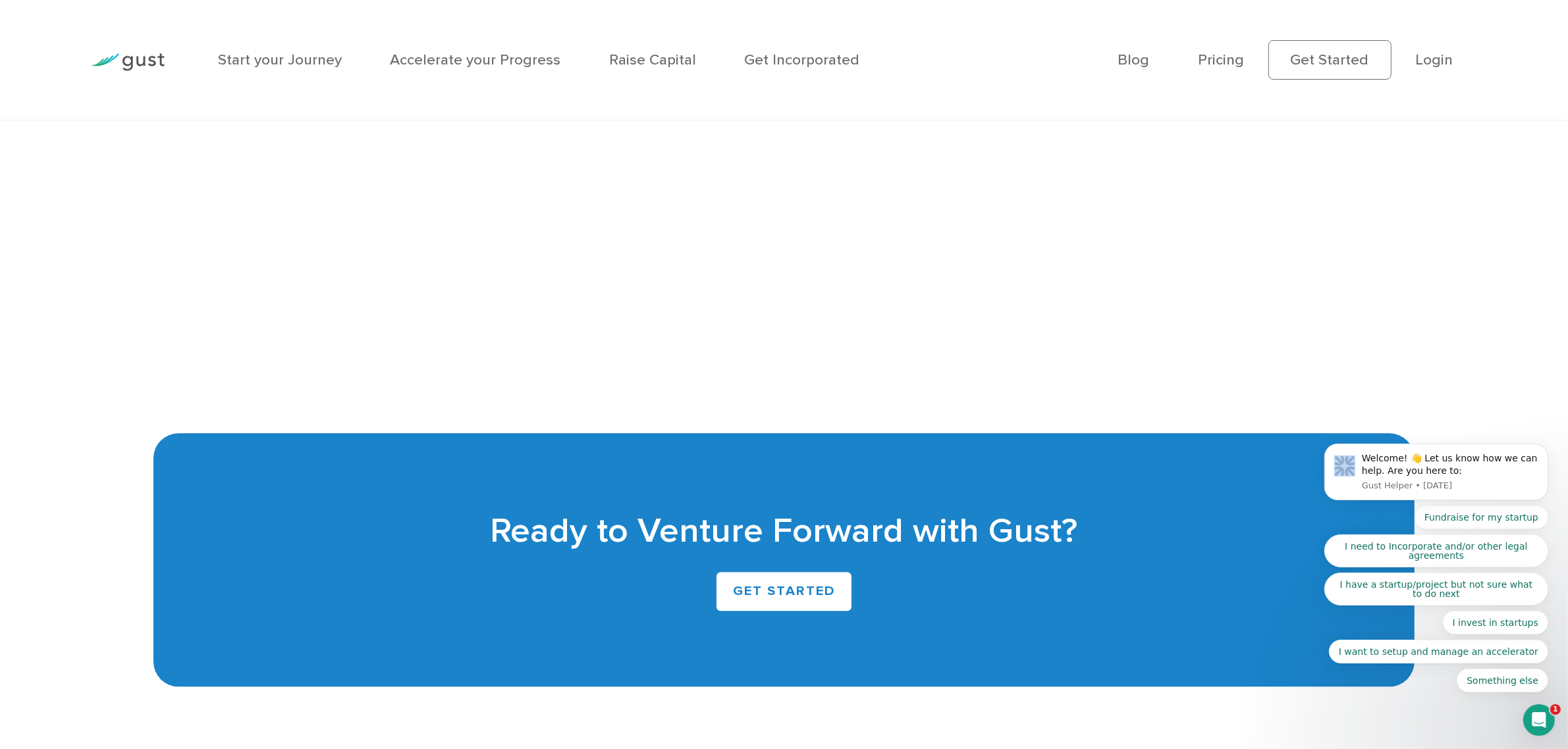
click at [1253, 310] on body "Welcome! 👋 Let us know how we can help. Are you here to: Gust Helper • [DATE] F…" at bounding box center [1435, 472] width 253 height 471
click at [1253, 280] on body "Welcome! 👋 Let us know how we can help. Are you here to: Gust Helper • [DATE] F…" at bounding box center [1435, 472] width 253 height 471
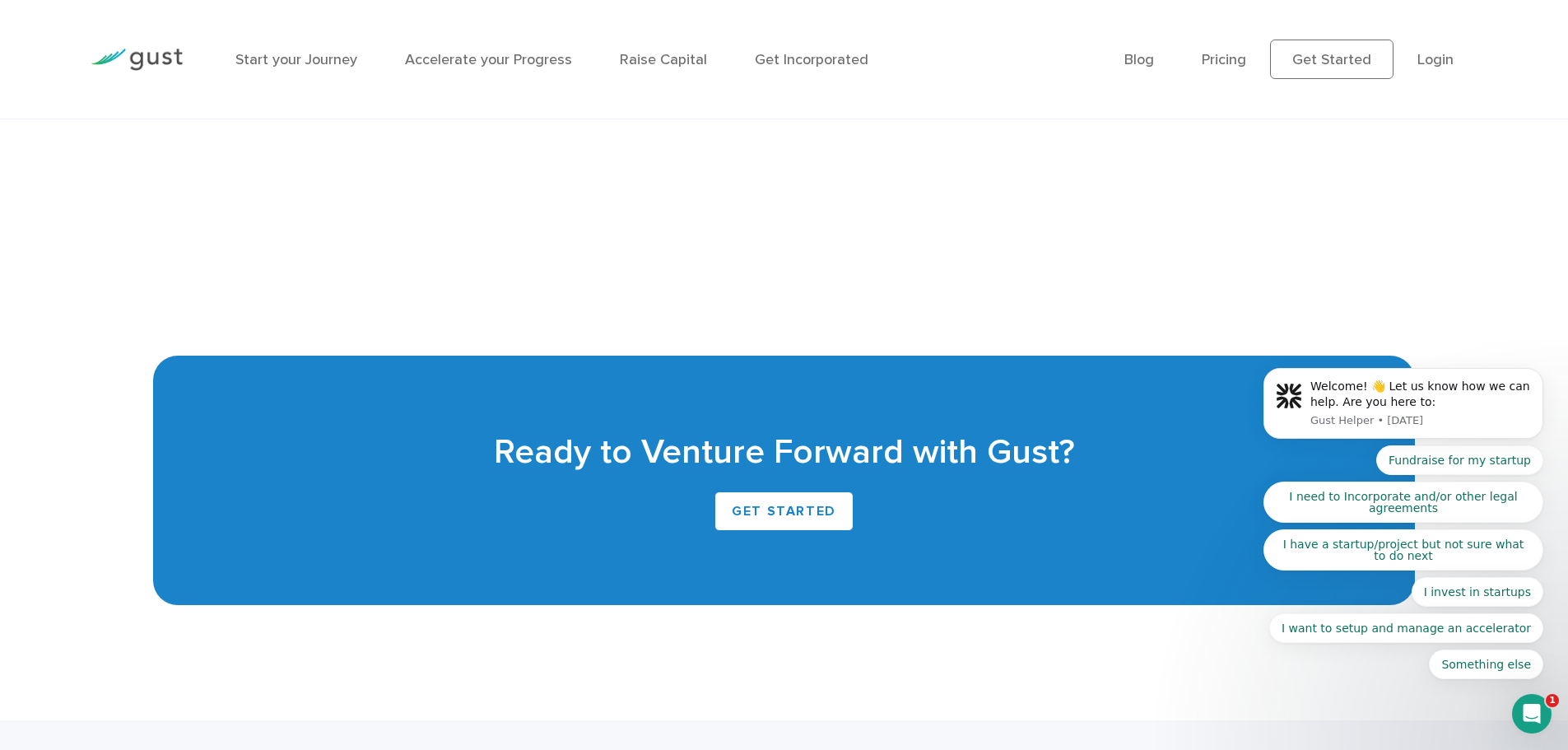
scroll to position [3969, 0]
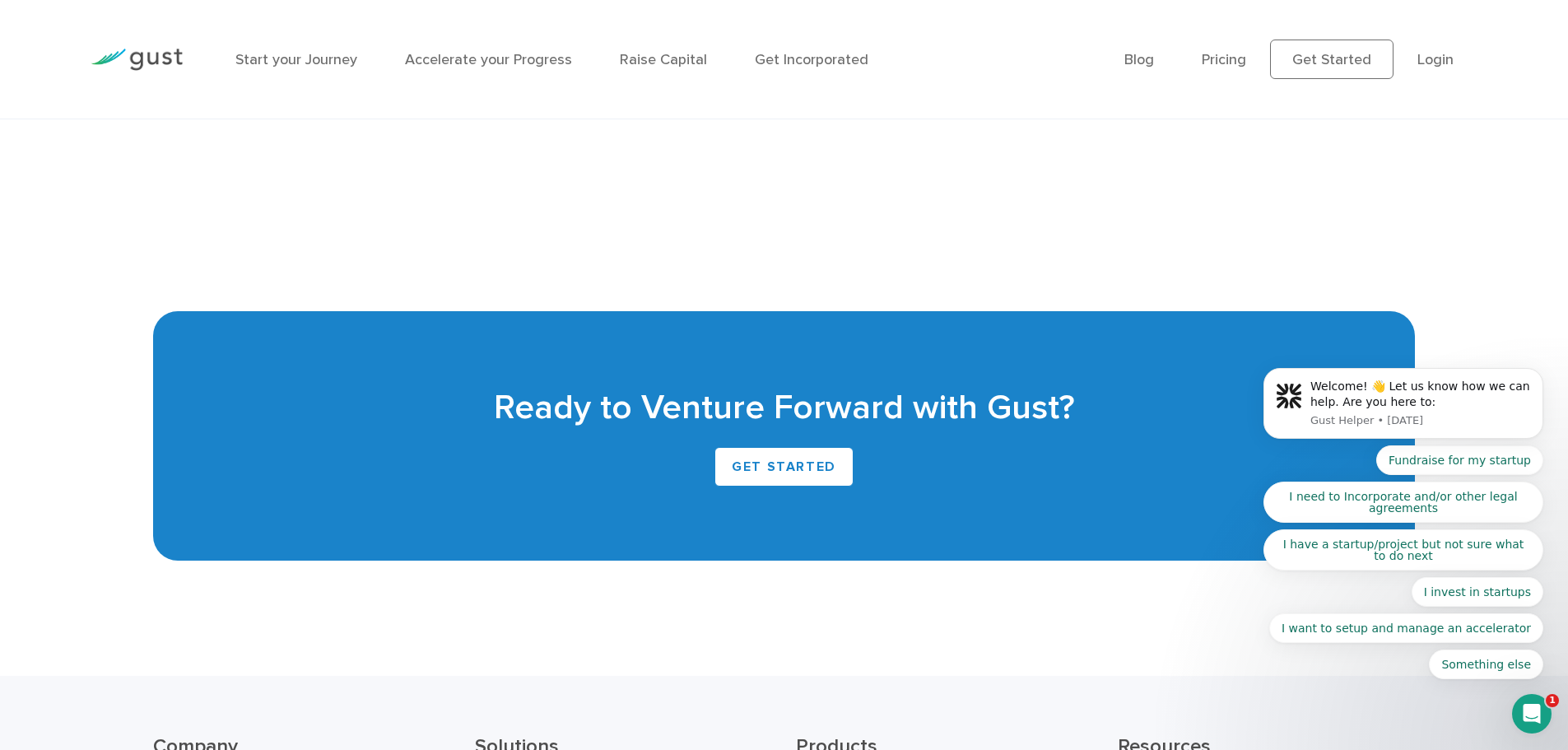
click at [1392, 173] on body "Welcome! 👋 Let us know how we can help. Are you here to: Gust Helper • [DATE] F…" at bounding box center [1404, 408] width 316 height 583
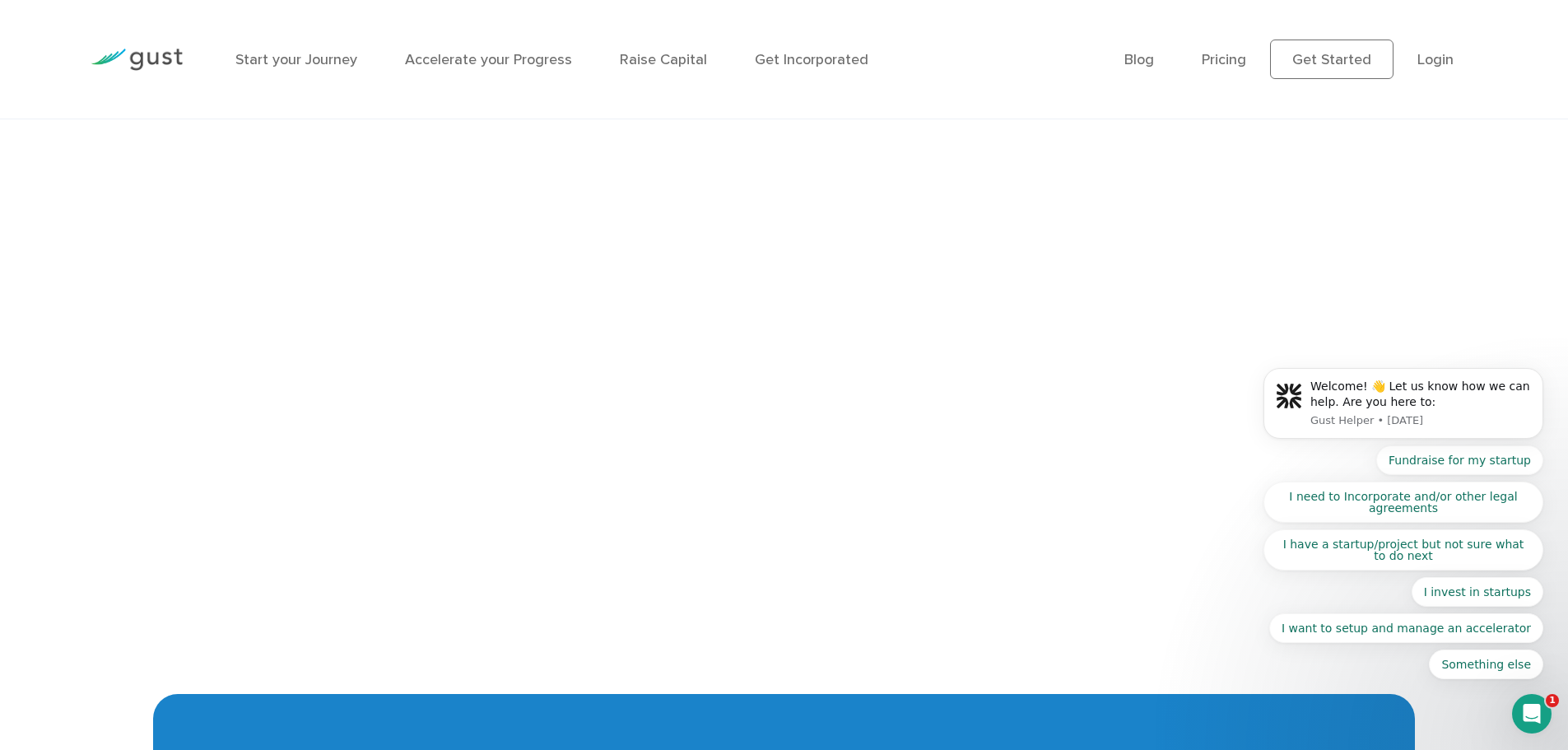
scroll to position [3557, 0]
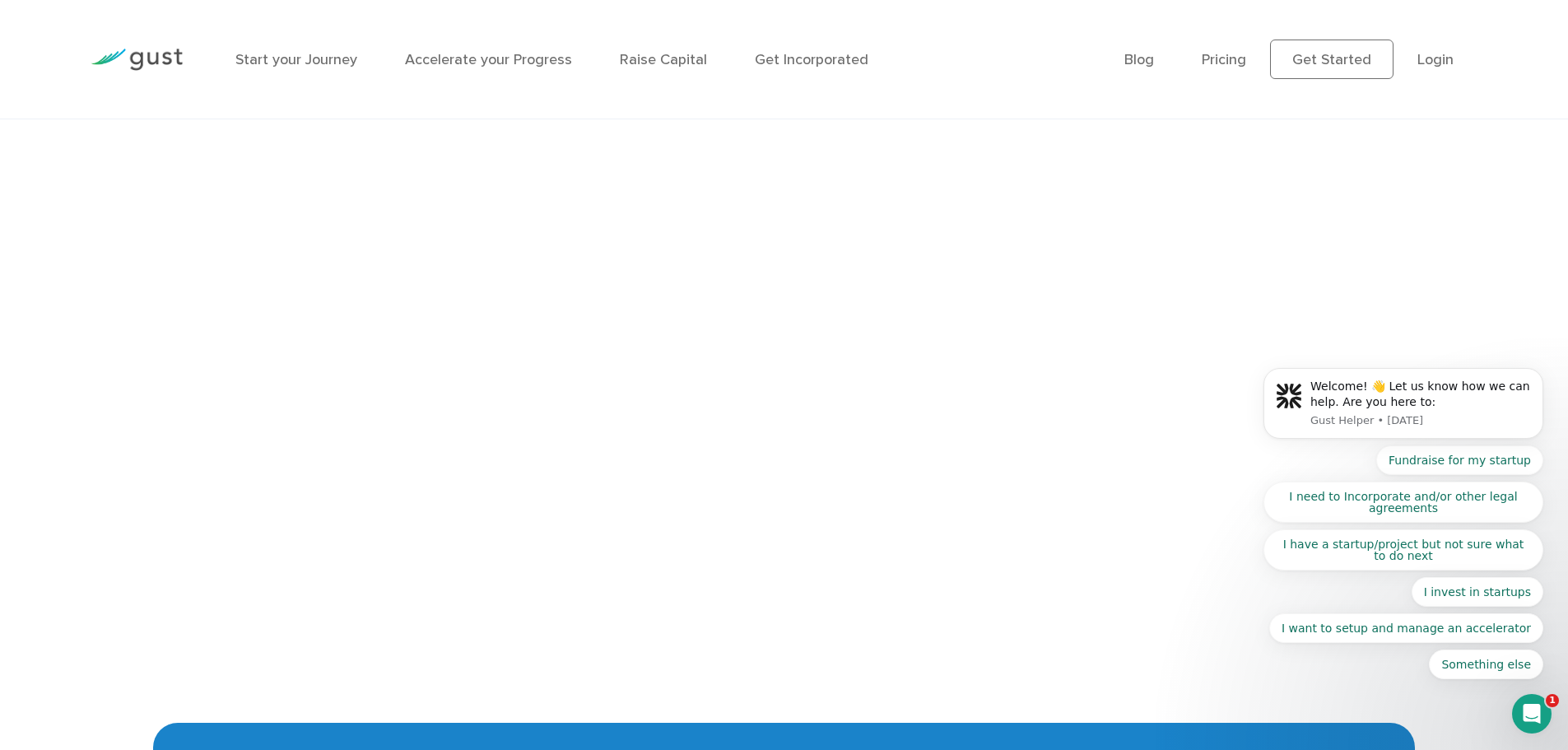
click at [1488, 237] on body "Welcome! 👋 Let us know how we can help. Are you here to: Gust Helper • [DATE] F…" at bounding box center [1404, 408] width 316 height 583
click at [1517, 229] on body "Welcome! 👋 Let us know how we can help. Are you here to: Gust Helper • [DATE] F…" at bounding box center [1404, 408] width 316 height 583
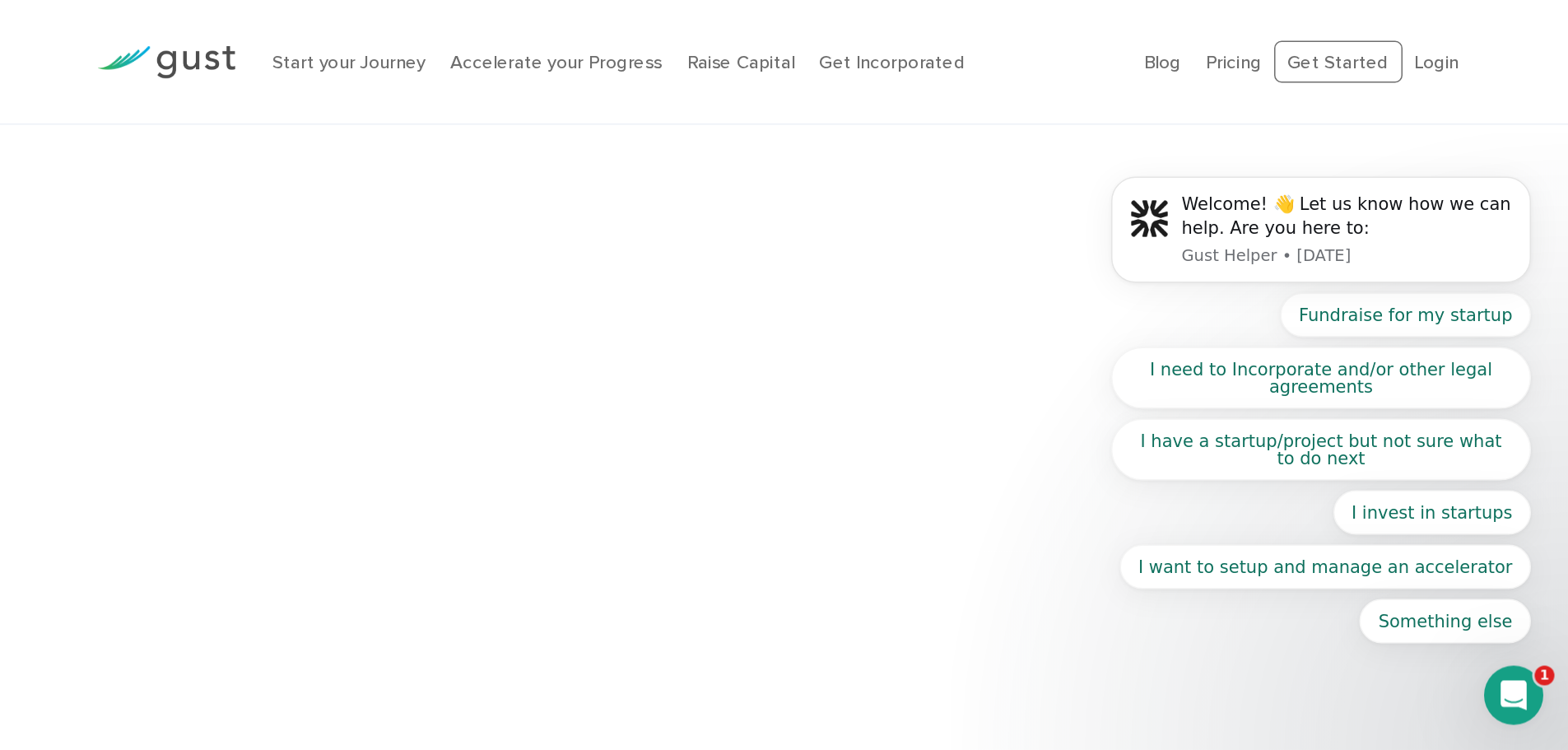
scroll to position [3381, 0]
